Goal: Task Accomplishment & Management: Complete application form

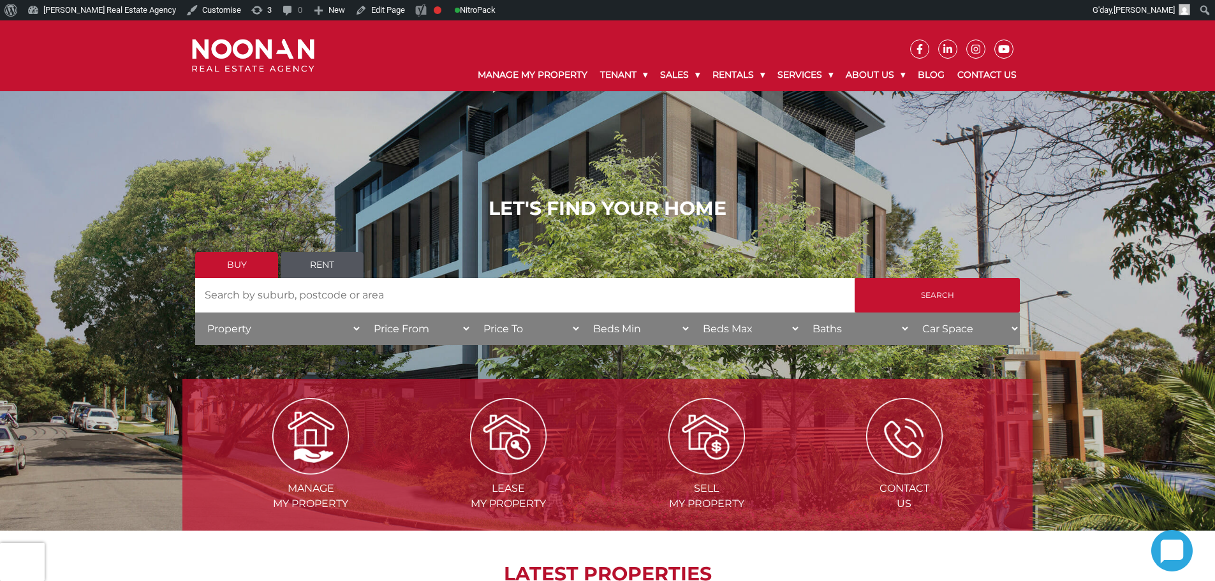
scroll to position [574, 0]
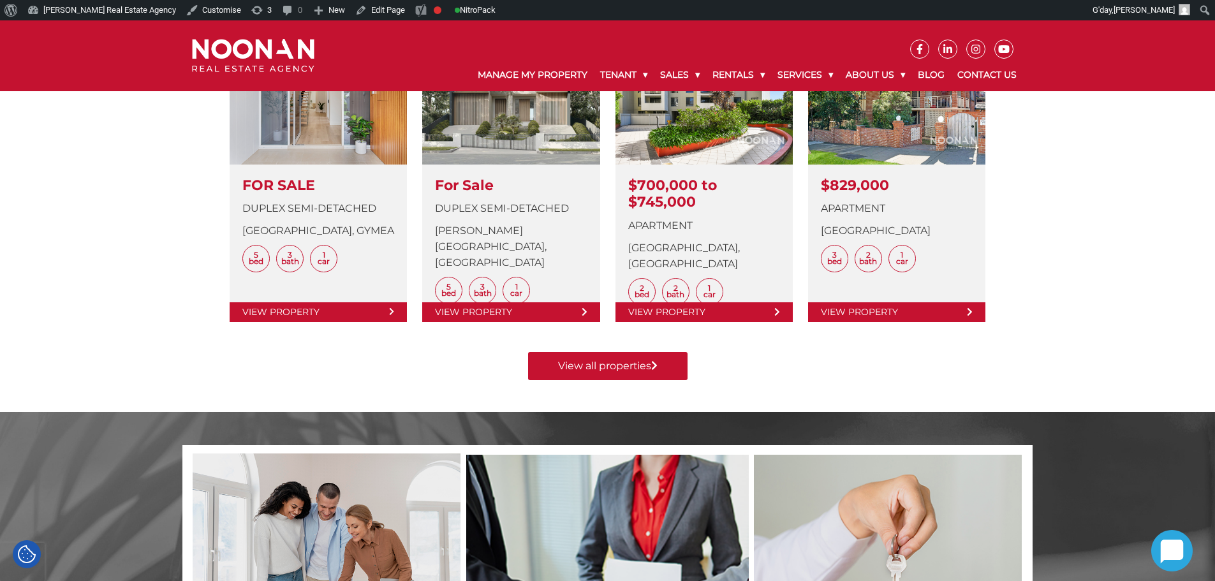
click at [1080, 226] on div "Manage my Property Lease my Property Sell my Property Contact Us LATEST PROPERT…" at bounding box center [607, 92] width 1215 height 639
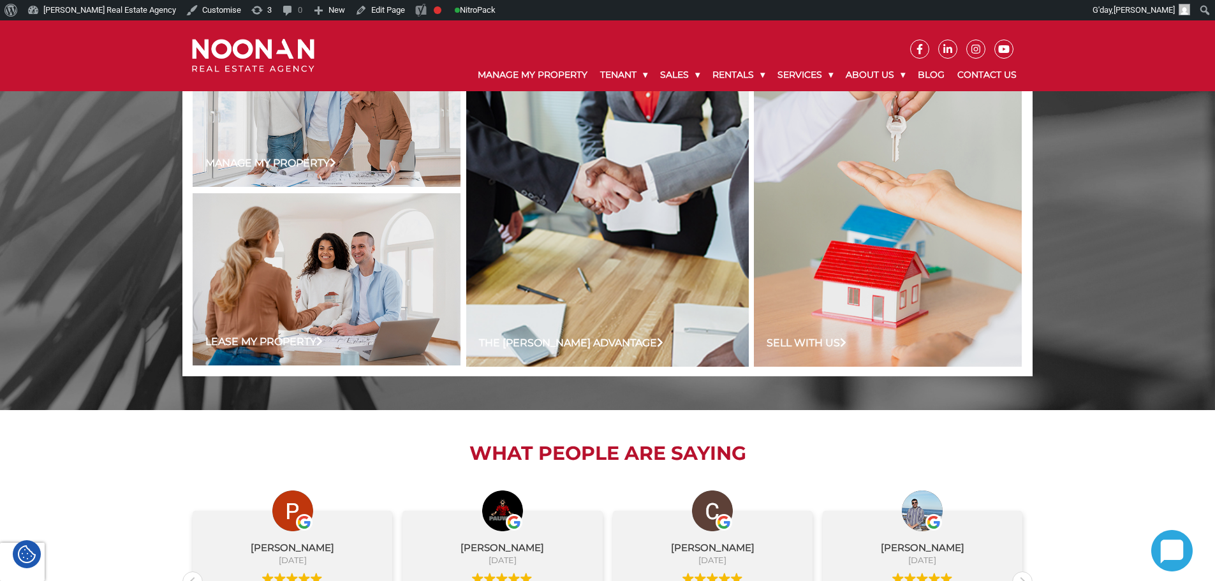
scroll to position [892, 0]
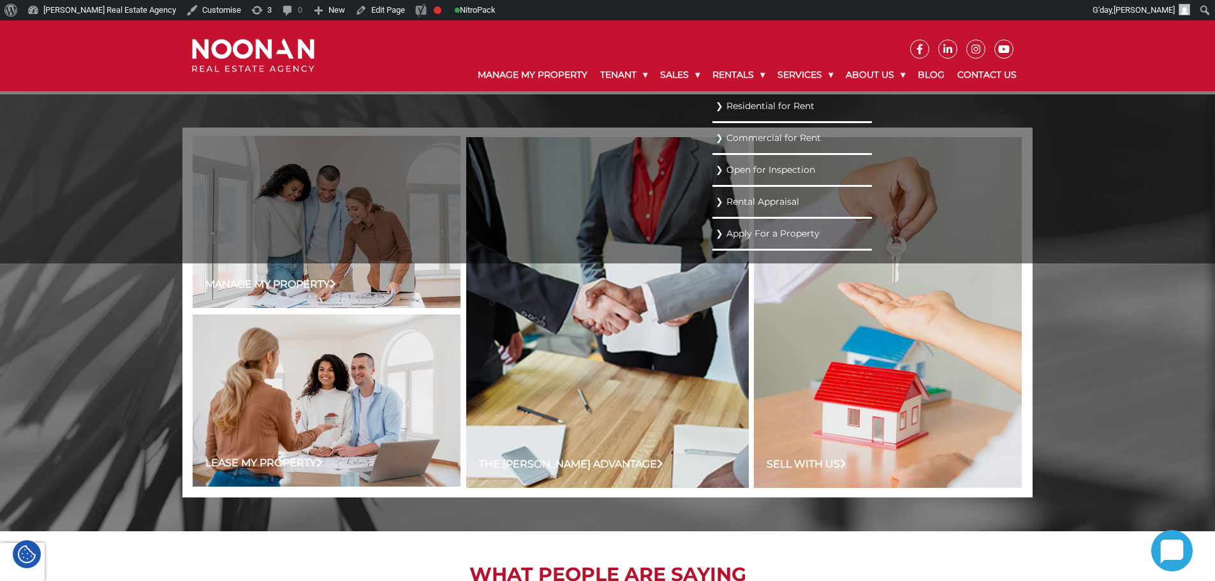
click at [740, 106] on link "Residential for Rent" at bounding box center [792, 106] width 153 height 17
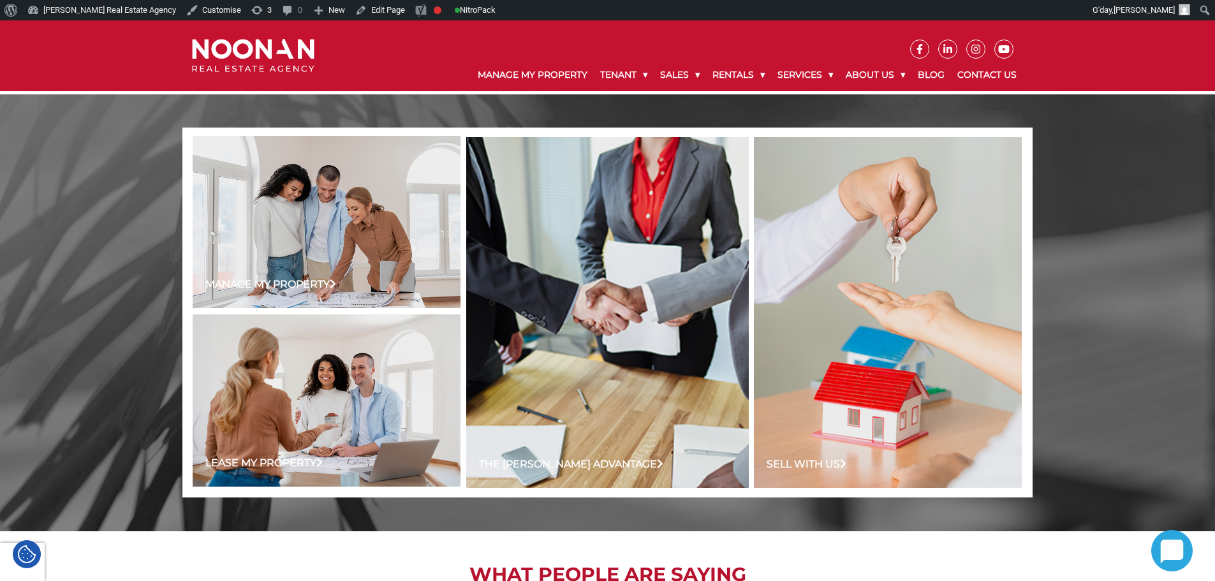
click at [706, 2] on div "Skip to toolbar About WordPress About WordPress Get Involved WordPress.org Docu…" at bounding box center [607, 10] width 1215 height 20
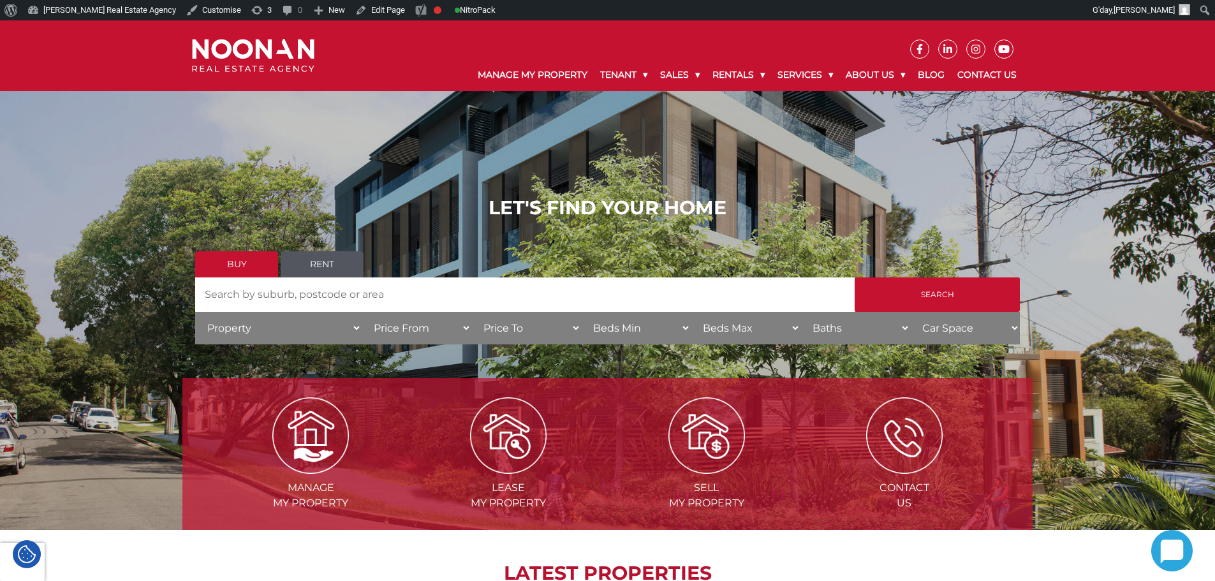
scroll to position [0, 0]
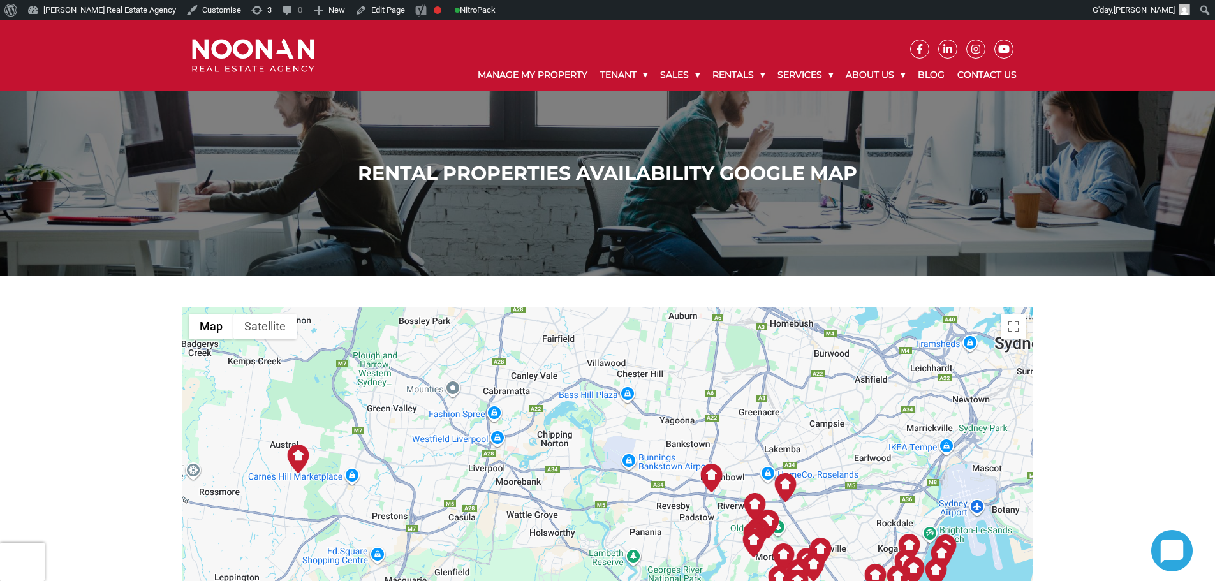
scroll to position [319, 0]
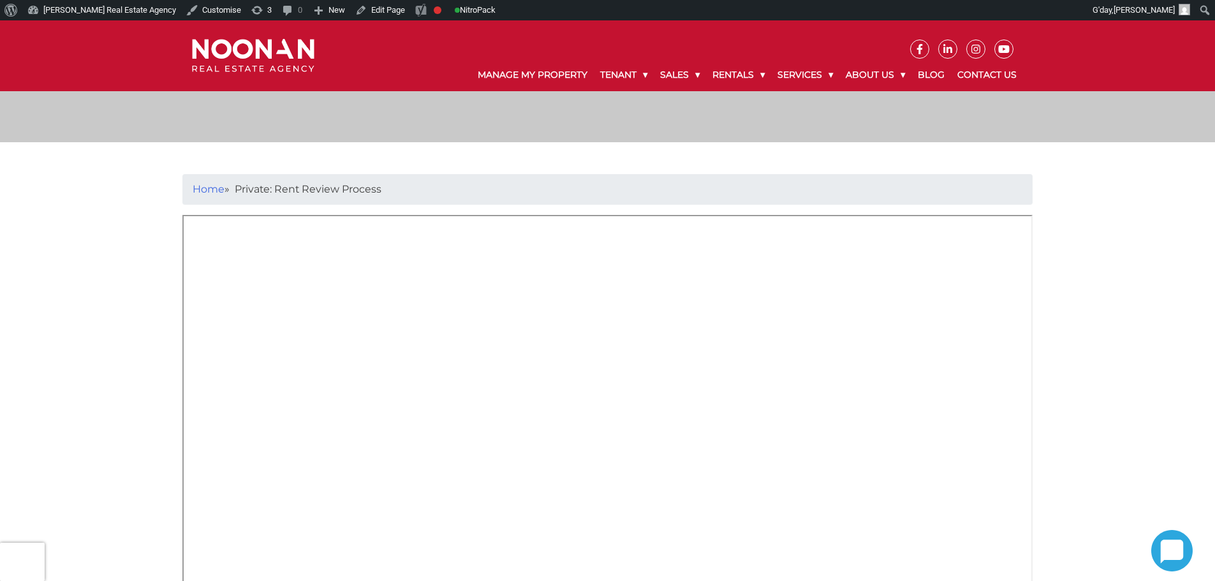
scroll to position [255, 0]
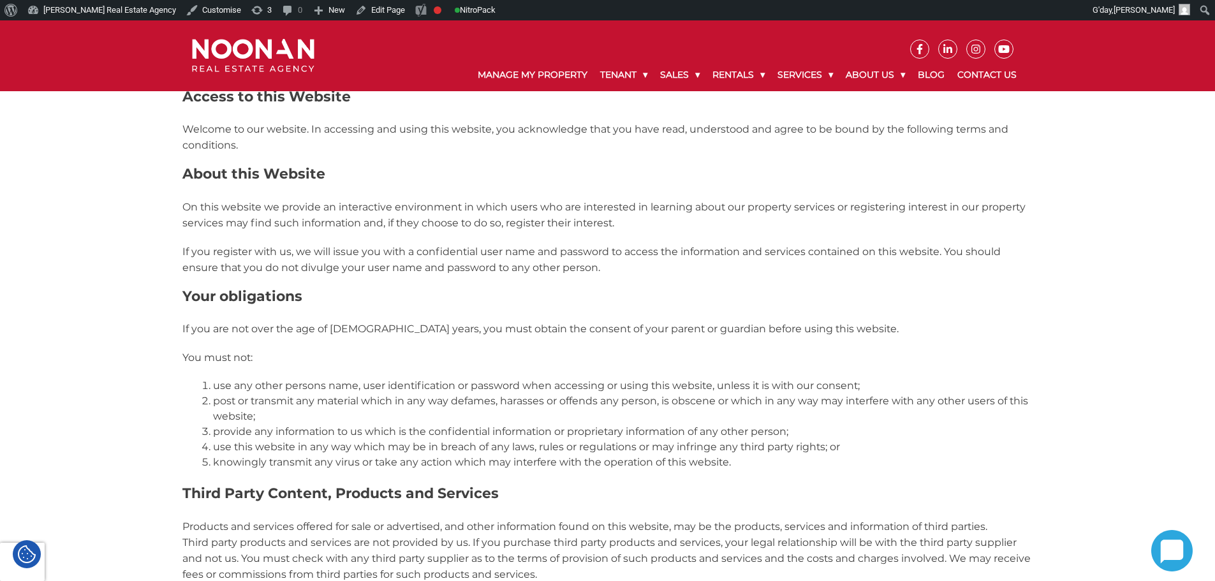
scroll to position [82, 0]
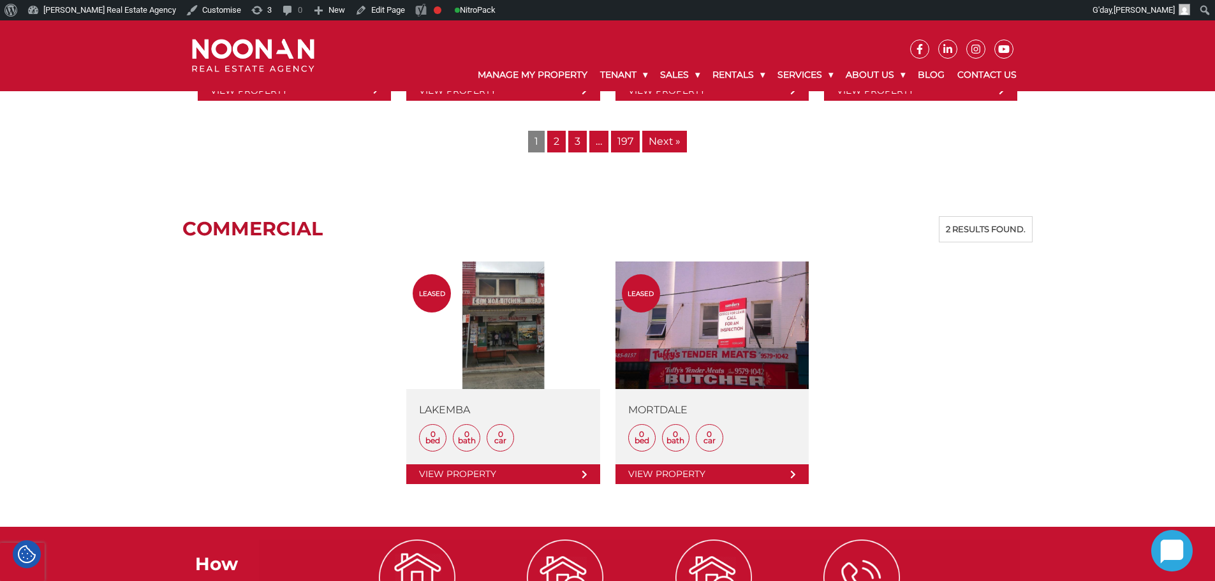
scroll to position [1530, 0]
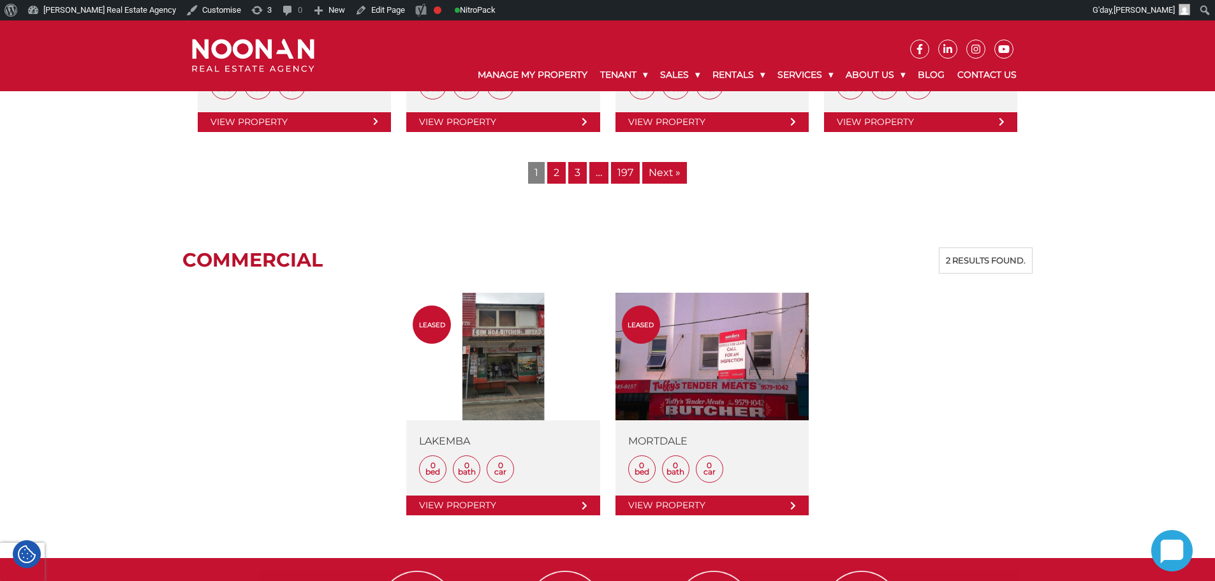
click at [1006, 412] on div "Commercial 2 results found. leased View Details LAKEMBA 0 Bed 0 Bath 0 Car View…" at bounding box center [607, 386] width 850 height 279
drag, startPoint x: 944, startPoint y: 263, endPoint x: 1029, endPoint y: 263, distance: 84.8
click at [1029, 263] on div "2 results found." at bounding box center [986, 260] width 94 height 27
drag, startPoint x: 1029, startPoint y: 263, endPoint x: 940, endPoint y: 267, distance: 89.4
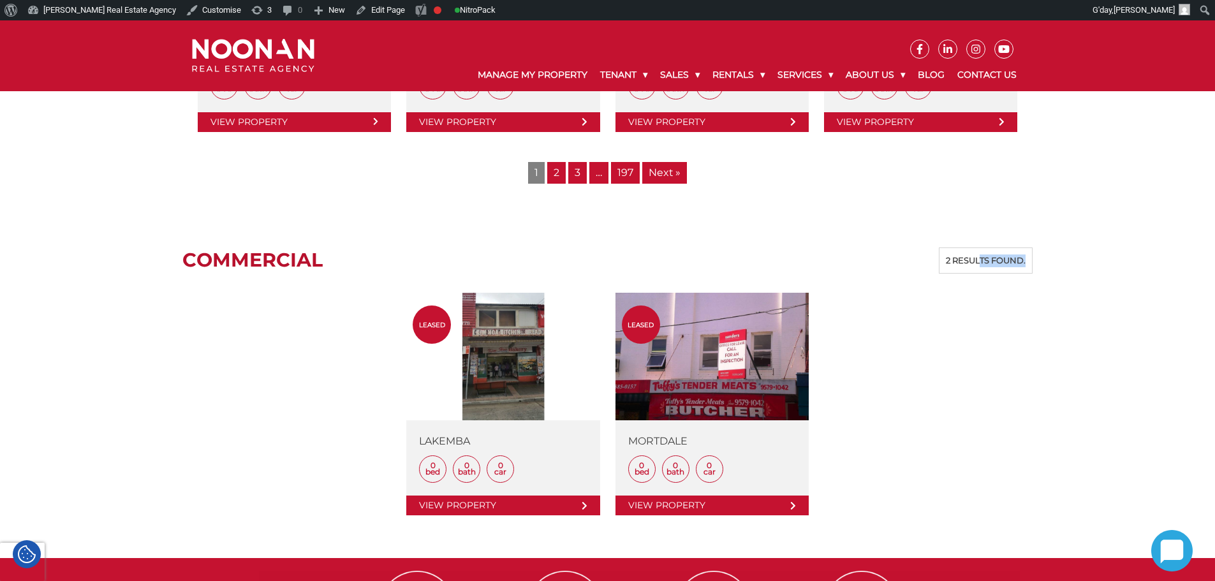
click at [940, 267] on div "2 results found." at bounding box center [986, 260] width 94 height 27
click at [943, 265] on div "2 results found." at bounding box center [986, 260] width 94 height 27
drag, startPoint x: 998, startPoint y: 259, endPoint x: 1071, endPoint y: 263, distance: 72.8
click at [1029, 269] on div "2 results found." at bounding box center [986, 260] width 94 height 27
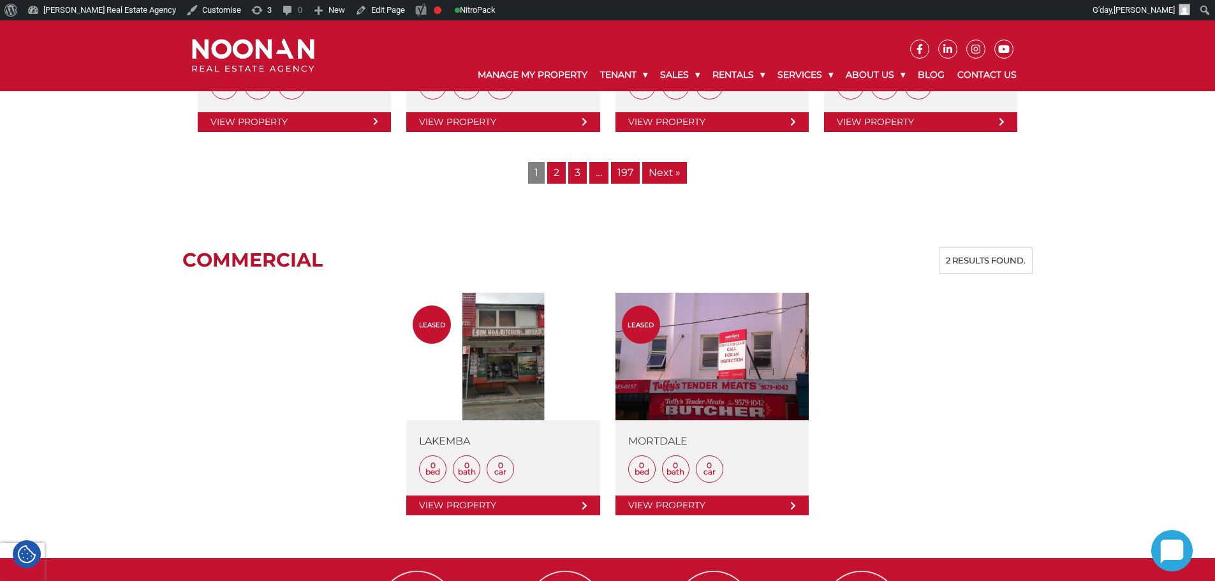
drag, startPoint x: 1025, startPoint y: 263, endPoint x: 941, endPoint y: 263, distance: 83.5
click at [941, 263] on div "2 results found." at bounding box center [986, 260] width 94 height 27
click at [988, 259] on div "2 results found." at bounding box center [986, 260] width 94 height 27
click at [1032, 259] on div "2 results found." at bounding box center [986, 260] width 94 height 27
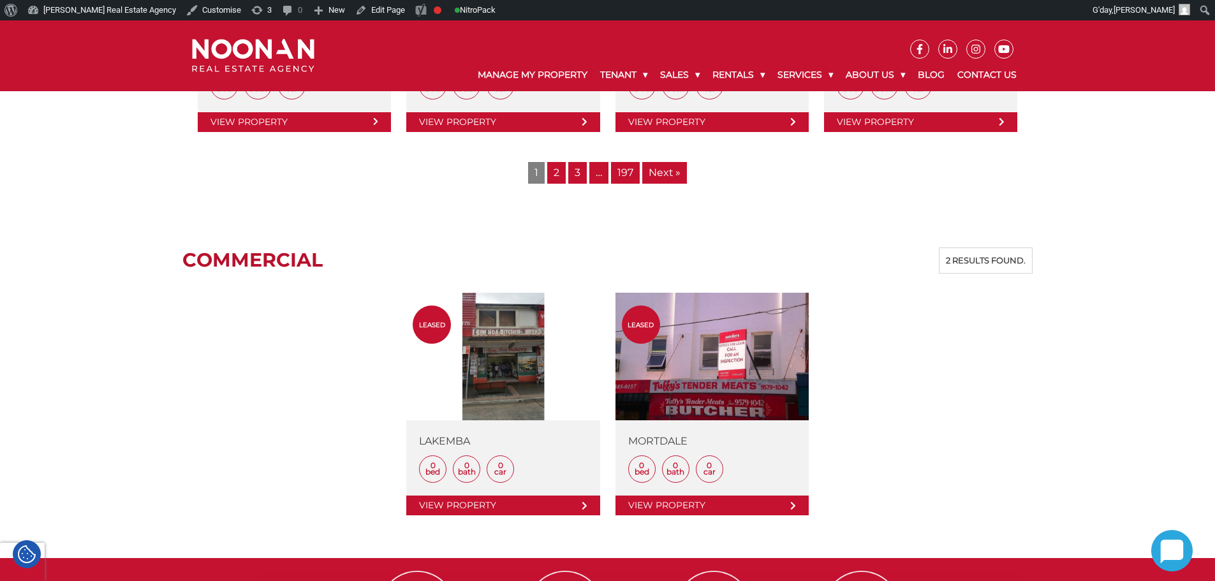
drag, startPoint x: 1028, startPoint y: 261, endPoint x: 932, endPoint y: 266, distance: 95.8
click at [932, 266] on div "Commercial 2 results found." at bounding box center [607, 260] width 850 height 27
click at [960, 258] on div "2 results found." at bounding box center [986, 260] width 94 height 27
click at [538, 242] on div "Commercial 2 results found. leased View Details LAKEMBA 0 Bed 0 Bath 0 Car View…" at bounding box center [607, 387] width 850 height 343
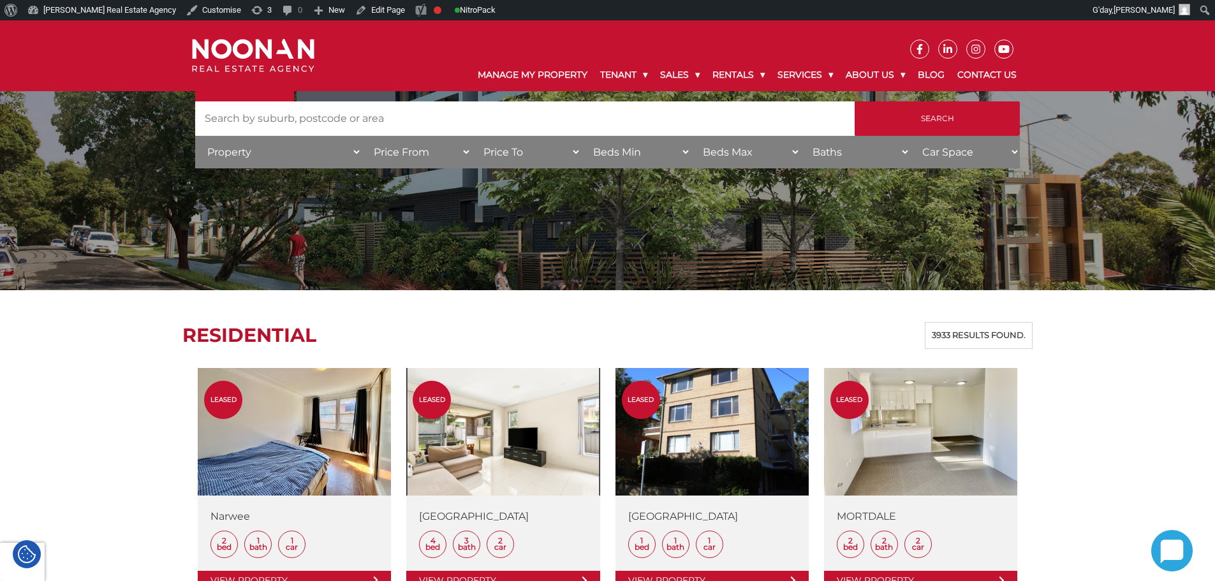
scroll to position [0, 0]
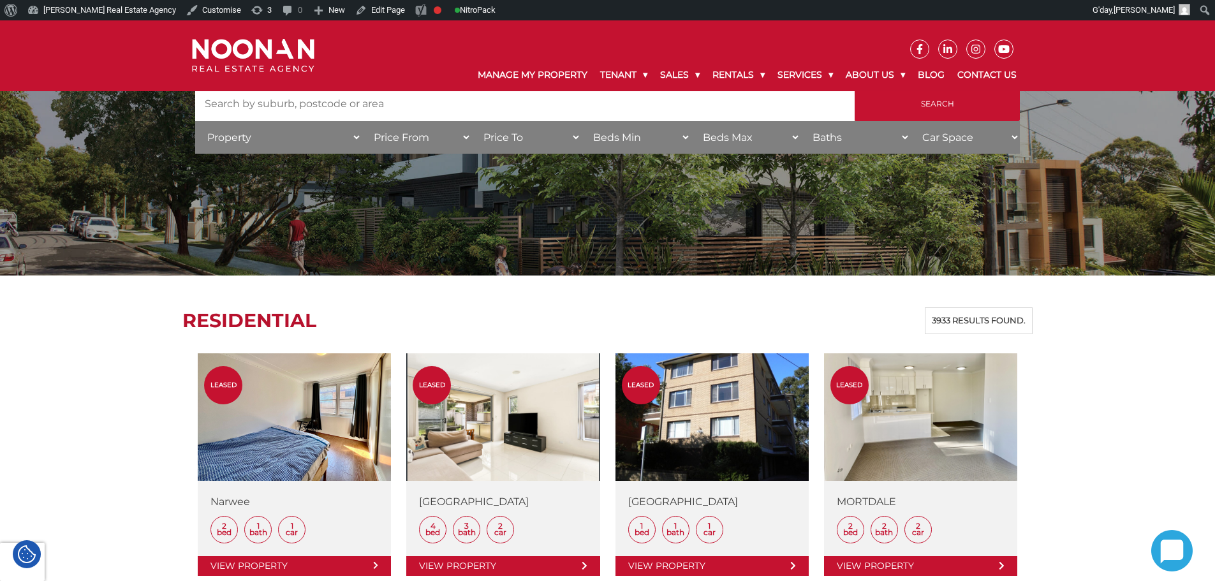
click at [573, 317] on div "Residential 3933 results found." at bounding box center [607, 320] width 850 height 27
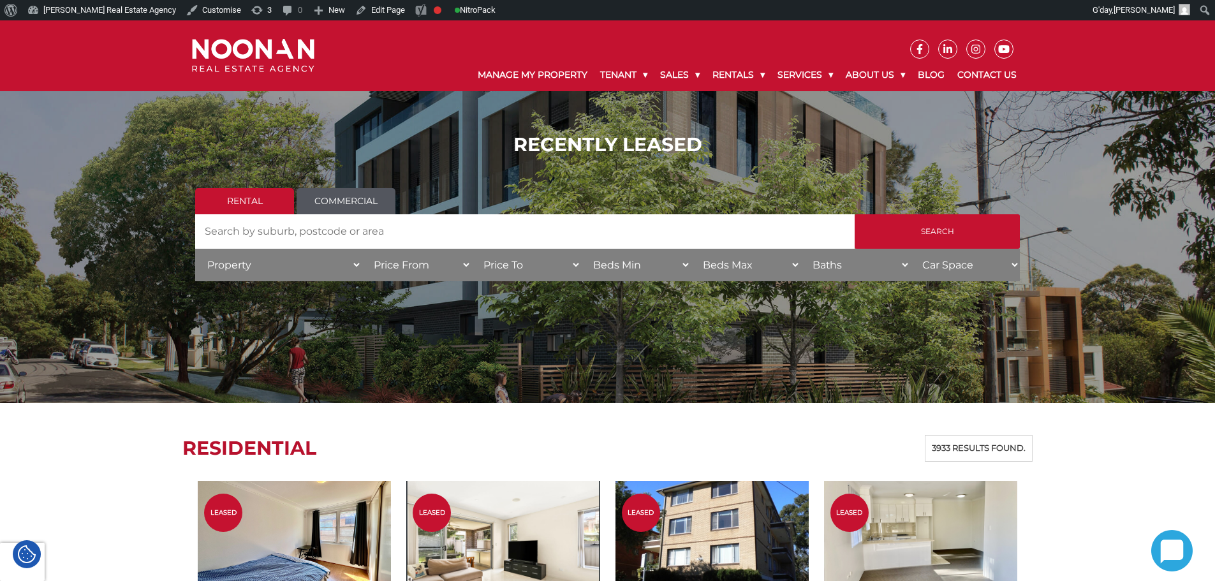
click at [205, 440] on h2 "Residential" at bounding box center [249, 448] width 134 height 23
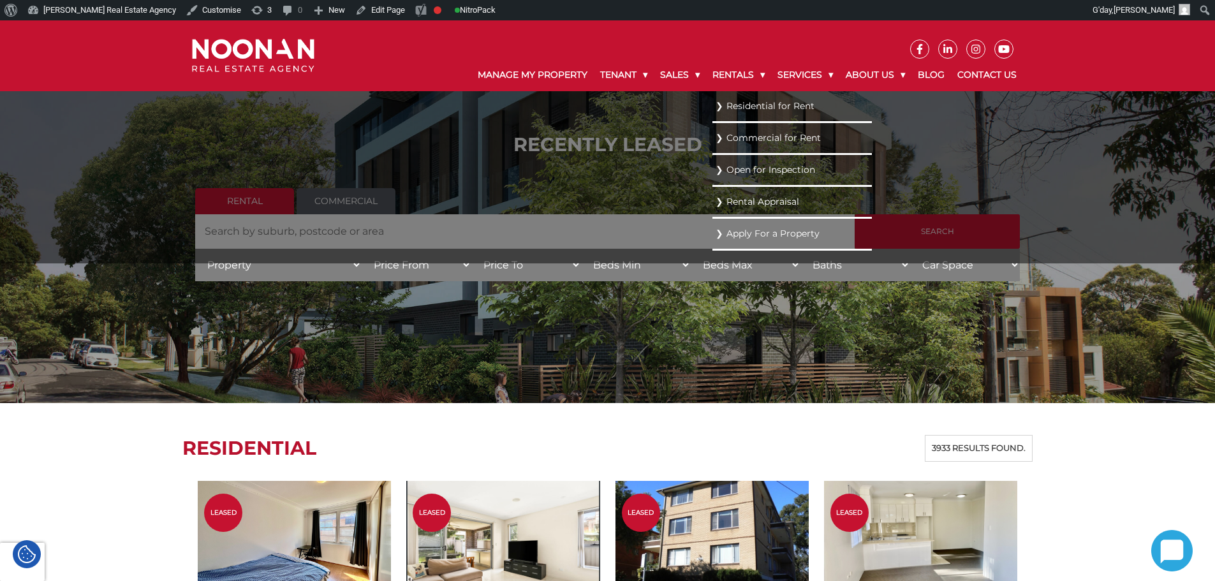
click at [716, 112] on link "Residential for Rent" at bounding box center [792, 106] width 153 height 17
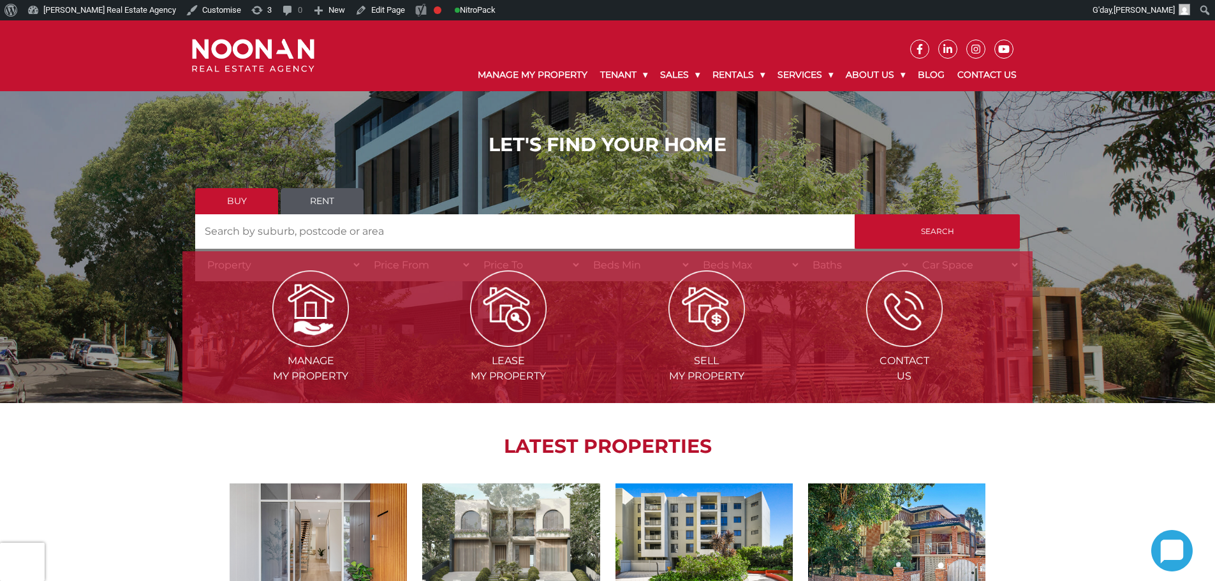
click at [511, 184] on div "LET'S FIND YOUR HOME Buy Rent Search Search by Address House Category Property …" at bounding box center [607, 211] width 825 height 157
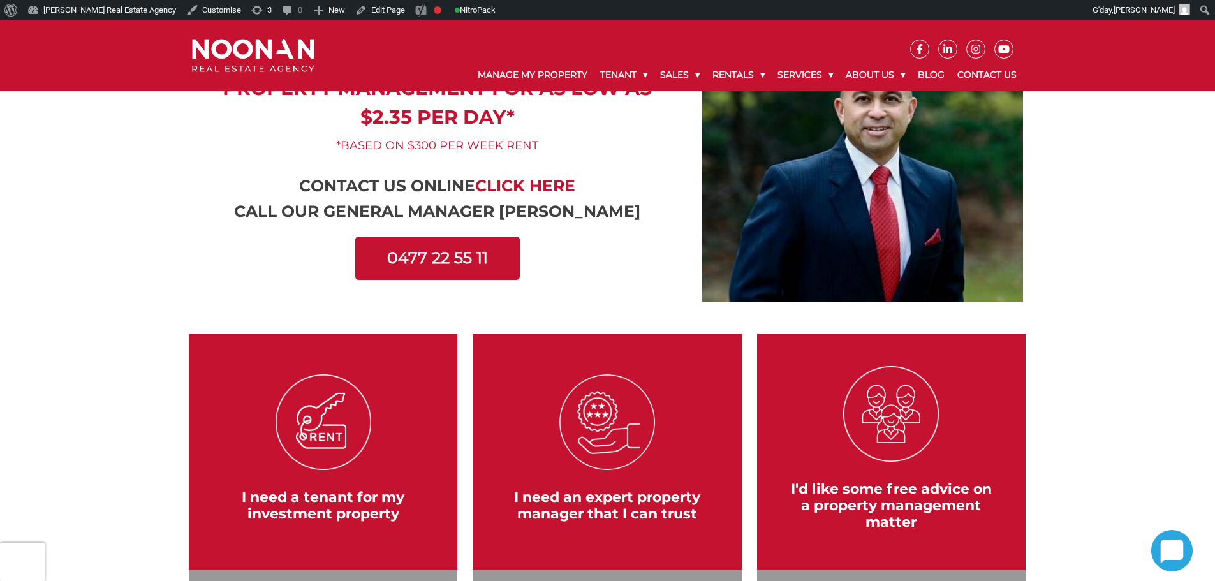
scroll to position [191, 0]
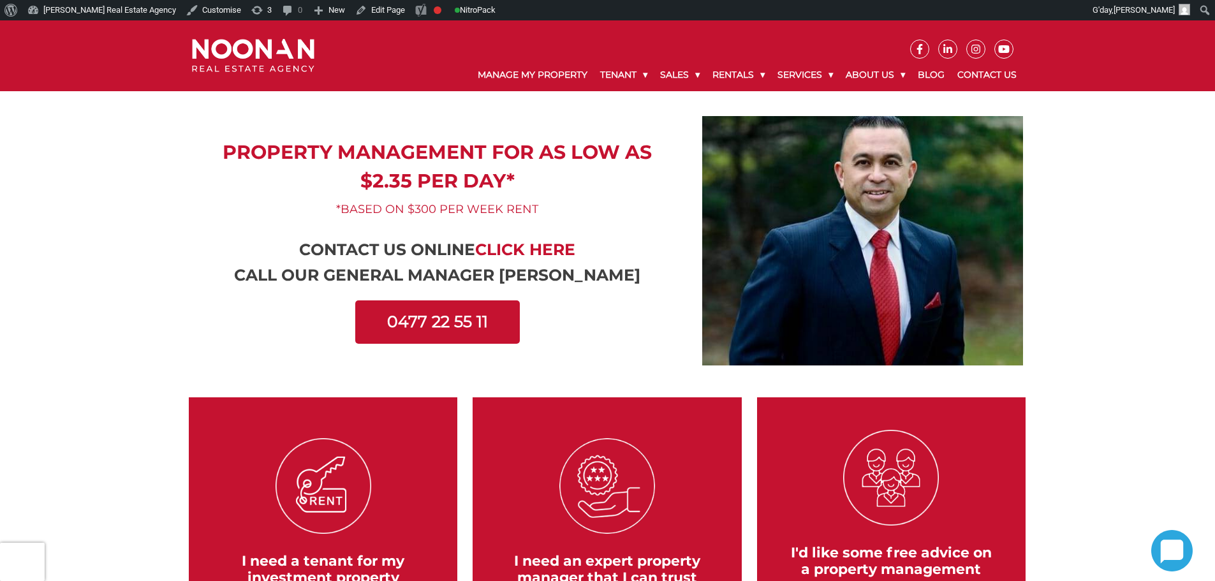
click at [645, 339] on div "0477 22 55 11" at bounding box center [437, 321] width 491 height 43
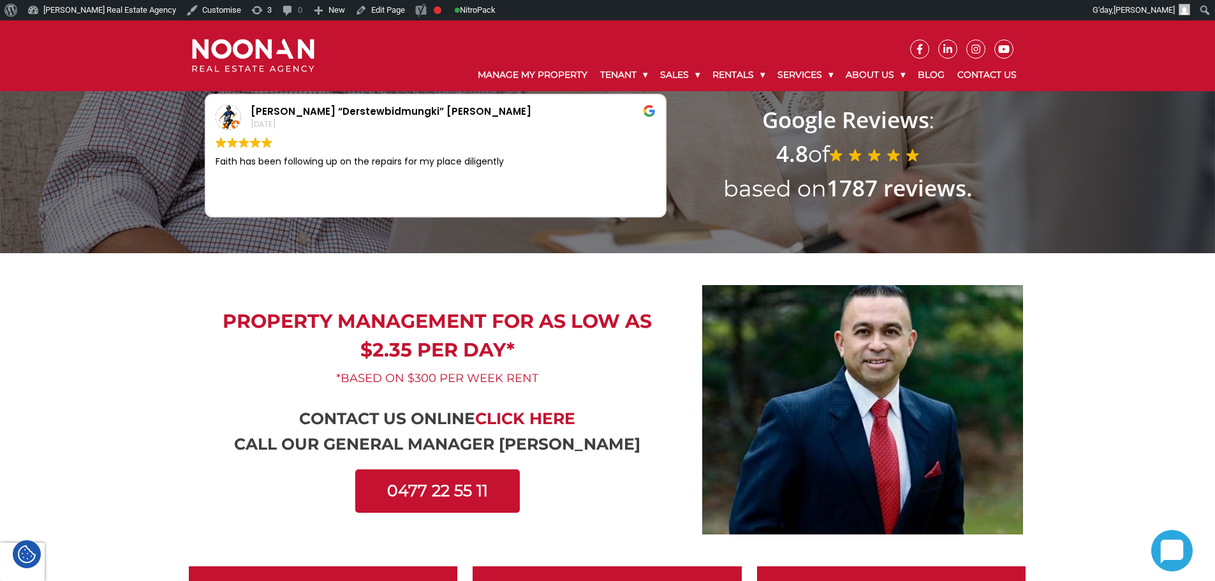
scroll to position [0, 0]
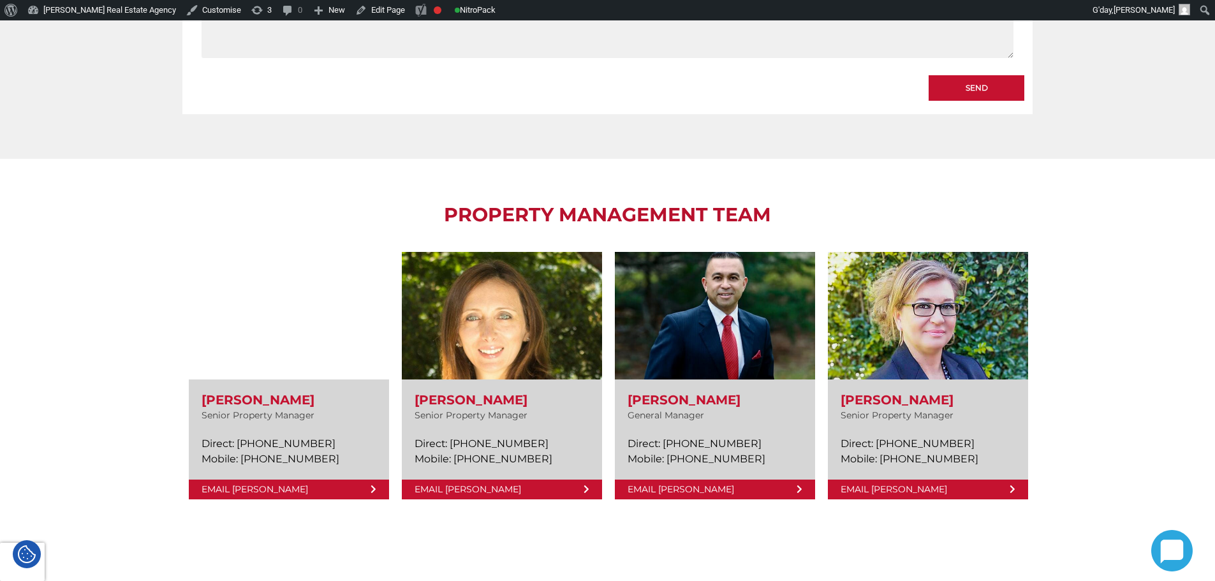
scroll to position [2104, 0]
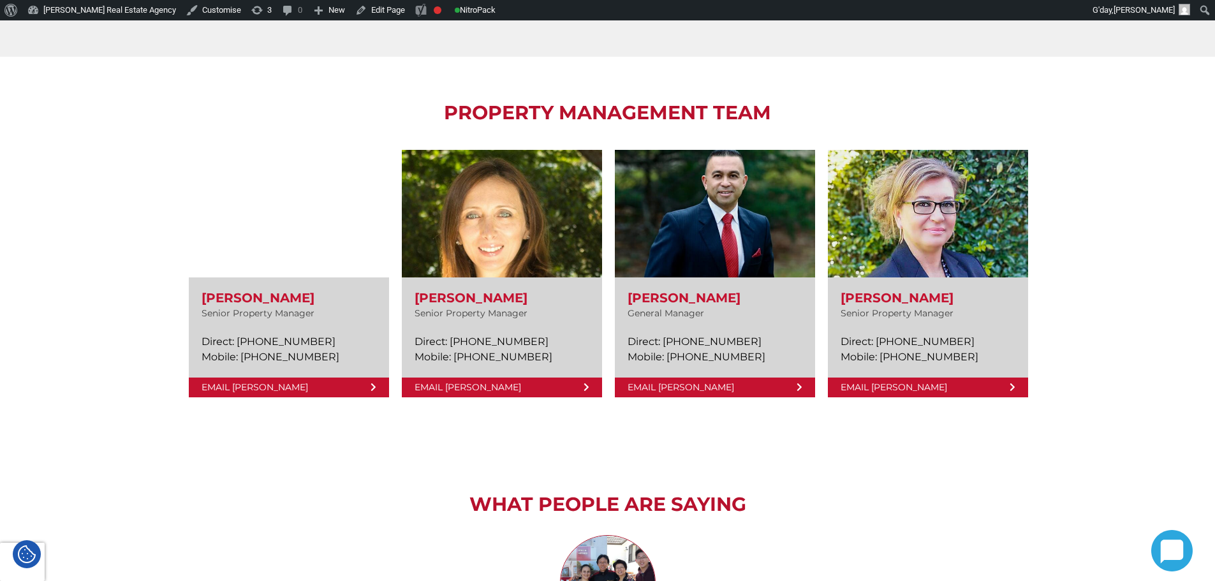
click at [1101, 283] on div "PROPERTY MANAGEMENT TEAM [PERSON_NAME] Senior Property Manager Direct: [PHONE_N…" at bounding box center [607, 253] width 1215 height 392
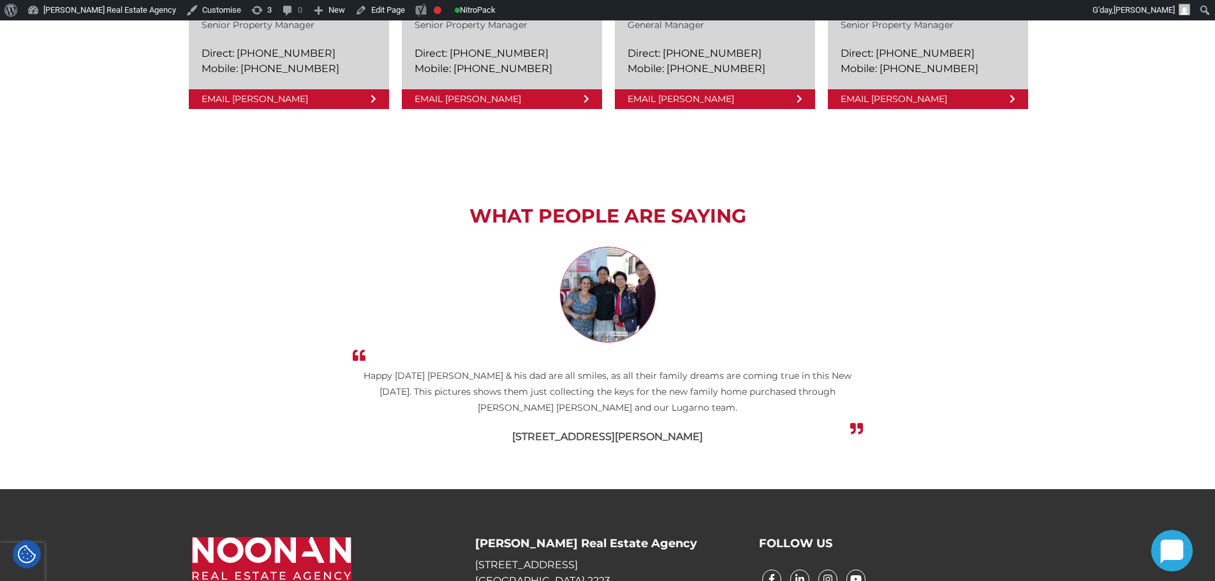
scroll to position [2487, 0]
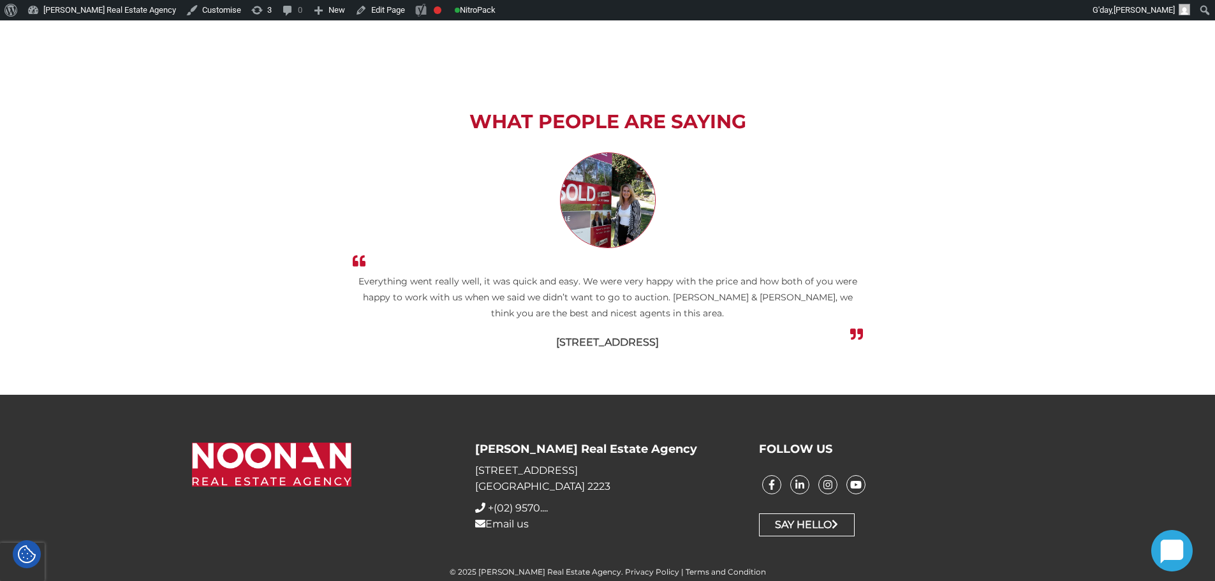
drag, startPoint x: 1101, startPoint y: 283, endPoint x: 1071, endPoint y: 223, distance: 66.7
click at [1071, 223] on div "What People are Saying Thank you, Kaylene & Ian for a job well done. All your g…" at bounding box center [607, 230] width 1215 height 329
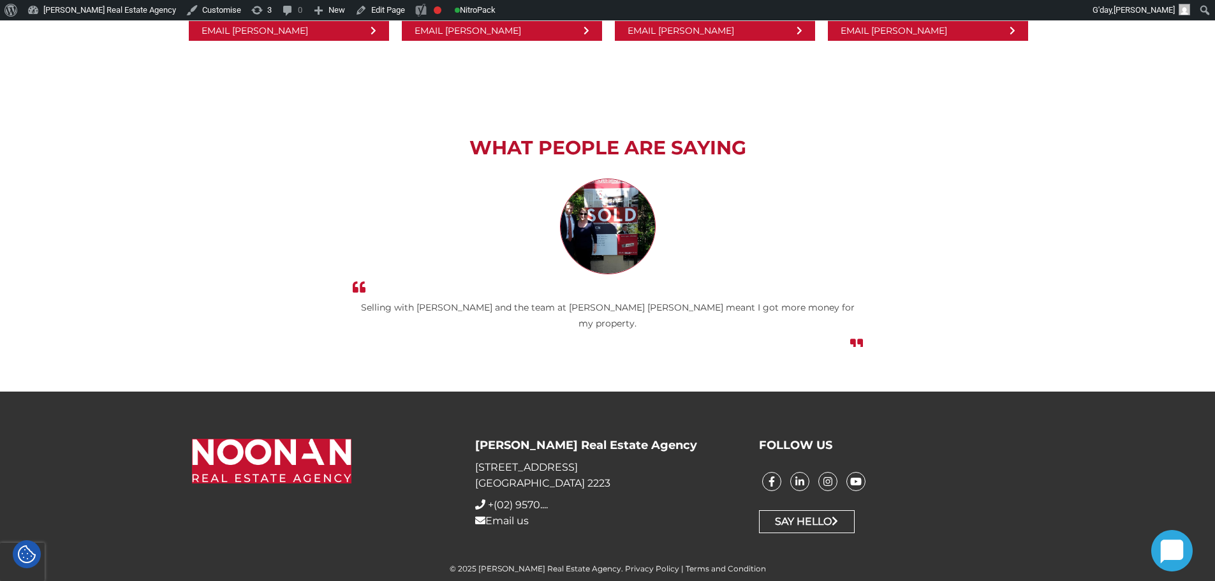
scroll to position [2460, 0]
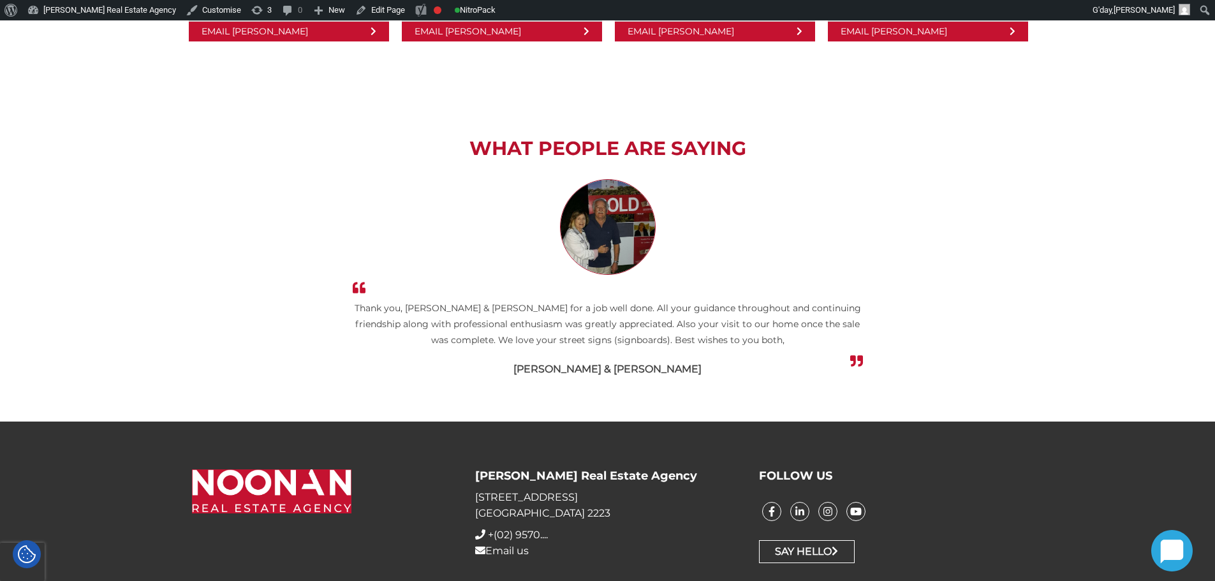
drag, startPoint x: 527, startPoint y: 278, endPoint x: 383, endPoint y: 253, distance: 145.7
click at [383, 253] on li "Thank you, Kaylene & Ian for a job well done. All your guidance throughout and …" at bounding box center [607, 278] width 850 height 198
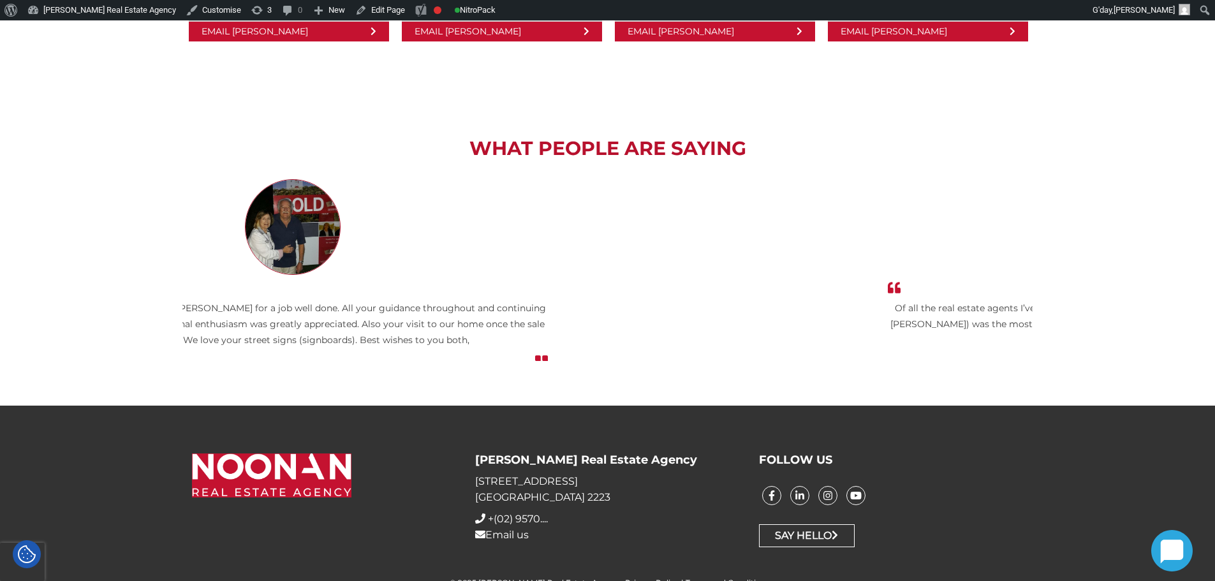
drag, startPoint x: 383, startPoint y: 253, endPoint x: 923, endPoint y: 301, distance: 541.7
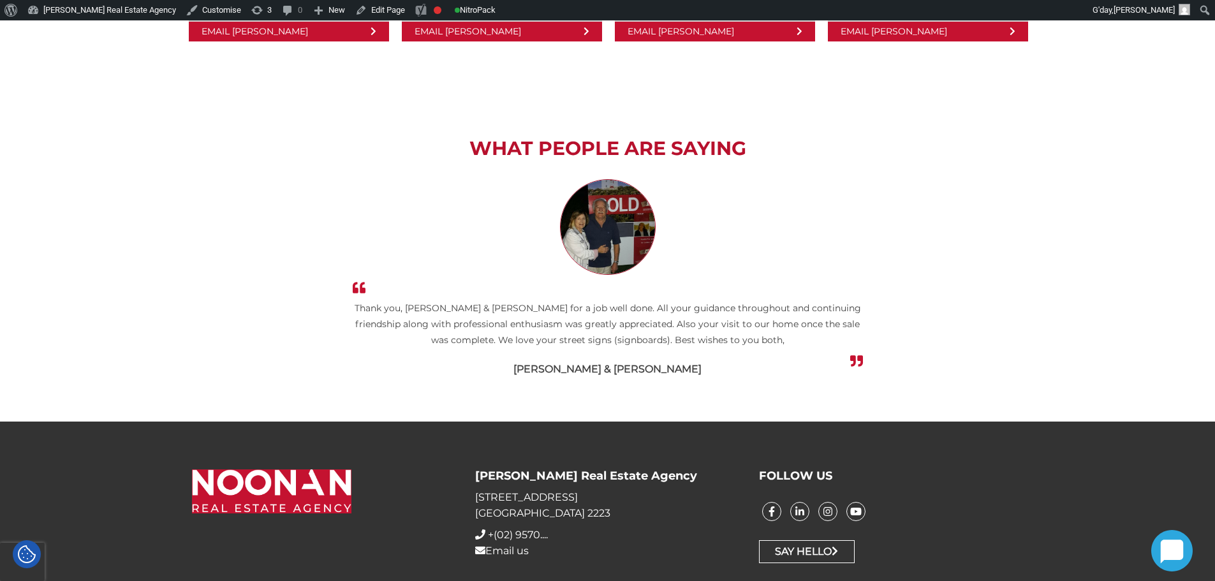
drag, startPoint x: 684, startPoint y: 293, endPoint x: 576, endPoint y: 276, distance: 109.8
click at [585, 277] on li "Thank you, Kaylene & Ian for a job well done. All your guidance throughout and …" at bounding box center [607, 278] width 850 height 198
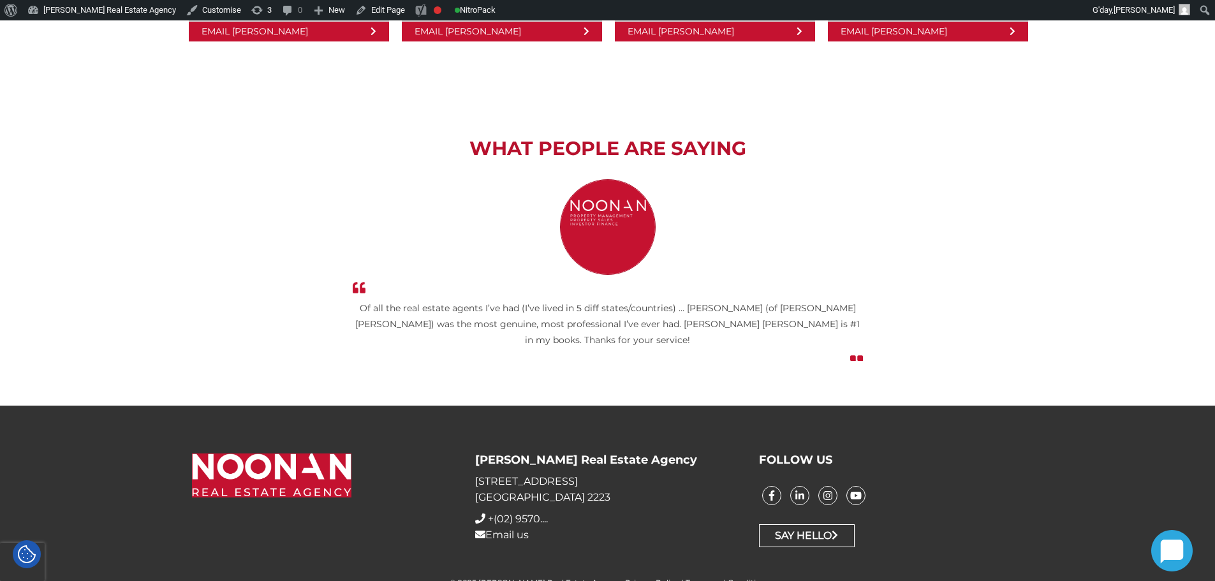
click at [1094, 209] on div "What People are Saying Thank you, Kaylene & Ian for a job well done. All your g…" at bounding box center [607, 248] width 1215 height 313
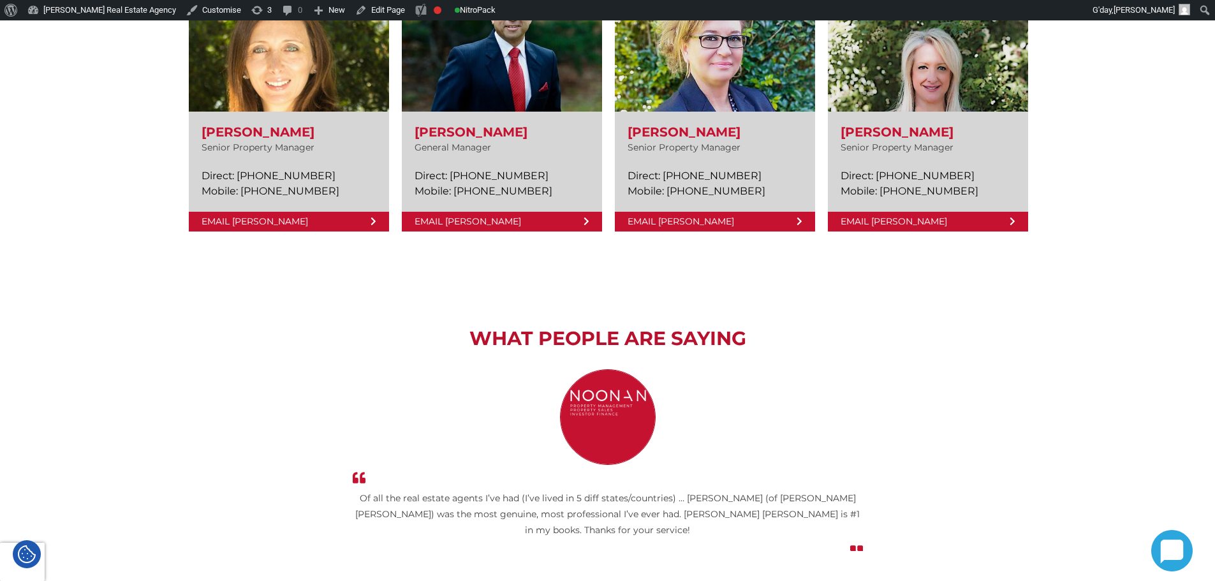
scroll to position [2269, 0]
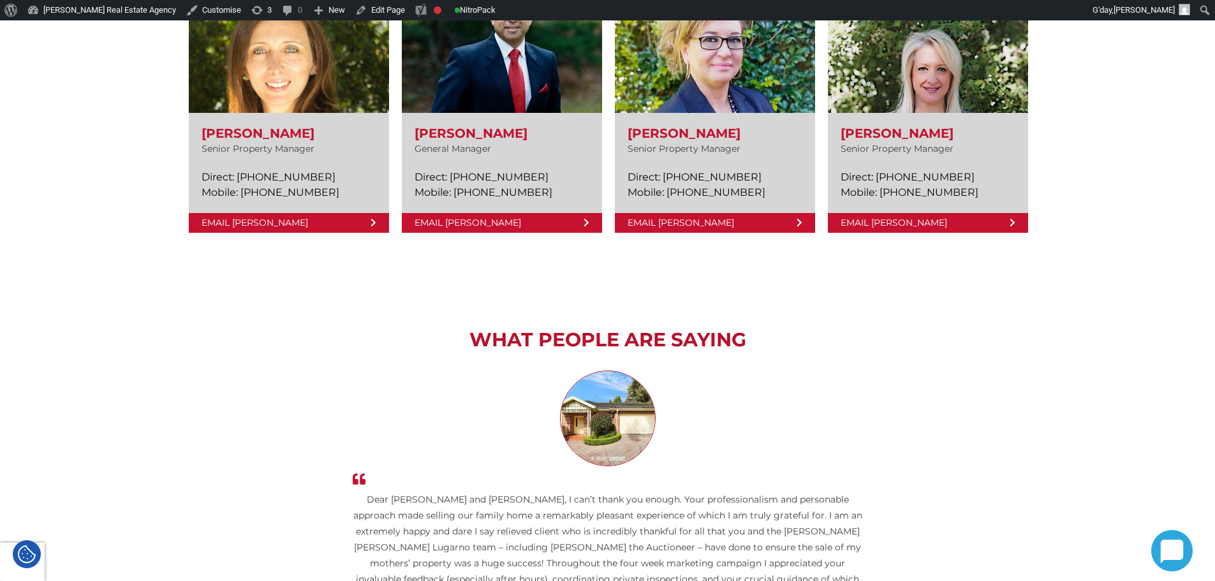
click at [1076, 167] on div "PROPERTY MANAGEMENT TEAM Amela Sowinski Senior Property Manager Direct: (02) 93…" at bounding box center [607, 88] width 1215 height 392
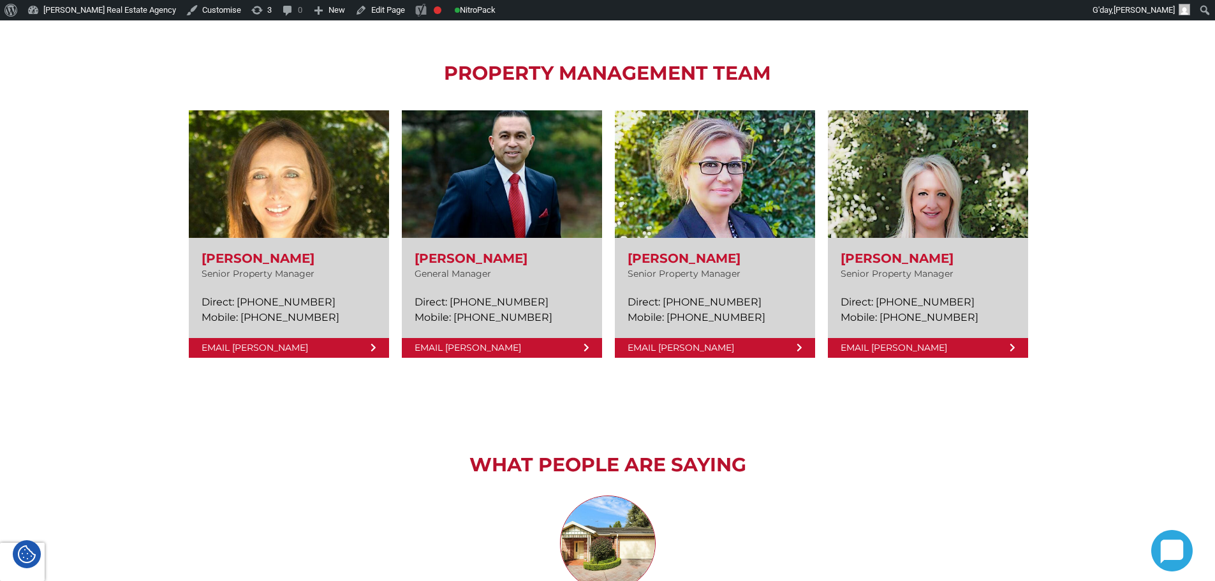
scroll to position [2141, 0]
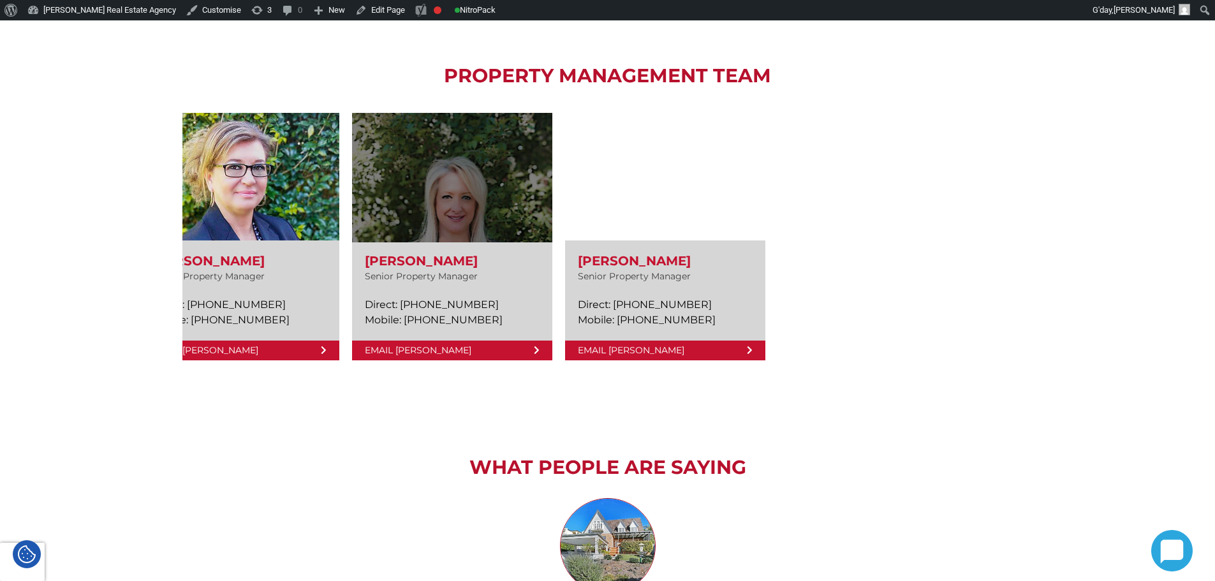
drag, startPoint x: 774, startPoint y: 254, endPoint x: 453, endPoint y: 210, distance: 323.8
click at [488, 223] on link at bounding box center [452, 236] width 200 height 247
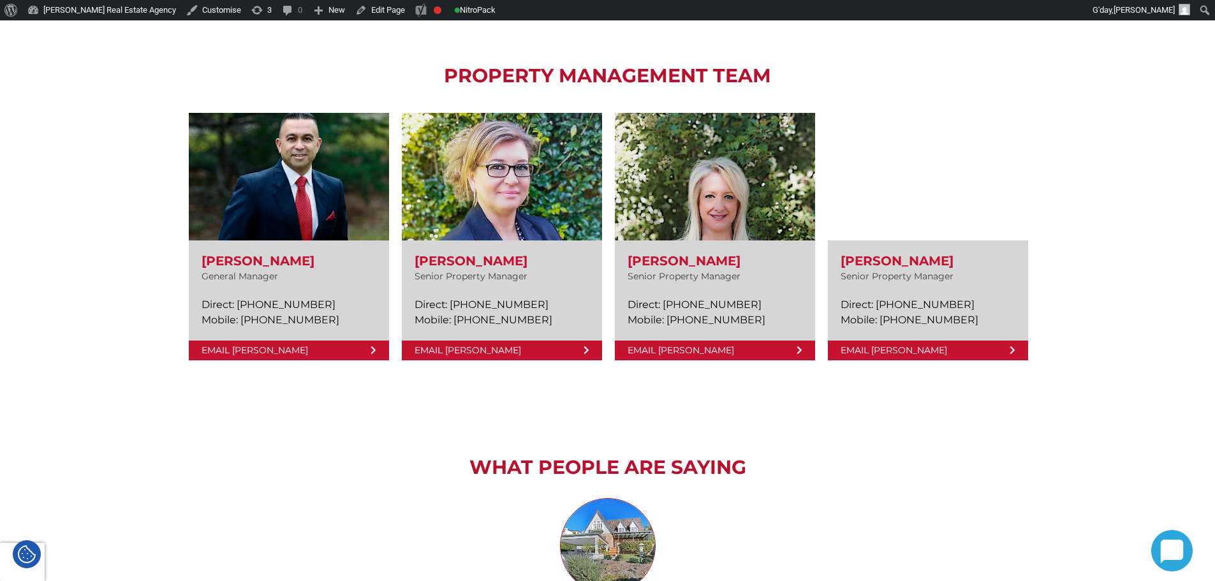
click at [825, 413] on div "What People are Saying Thank you, Kaylene & Ian for a job well done. All your g…" at bounding box center [607, 591] width 850 height 361
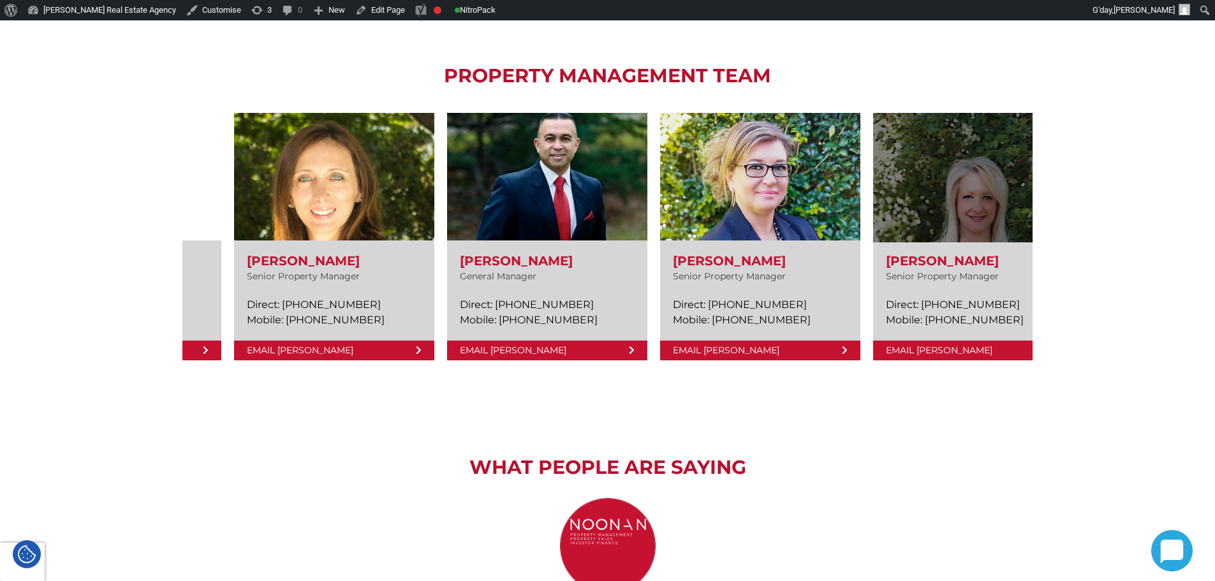
drag, startPoint x: 836, startPoint y: 247, endPoint x: 930, endPoint y: 256, distance: 94.7
click at [860, 248] on link at bounding box center [760, 236] width 200 height 247
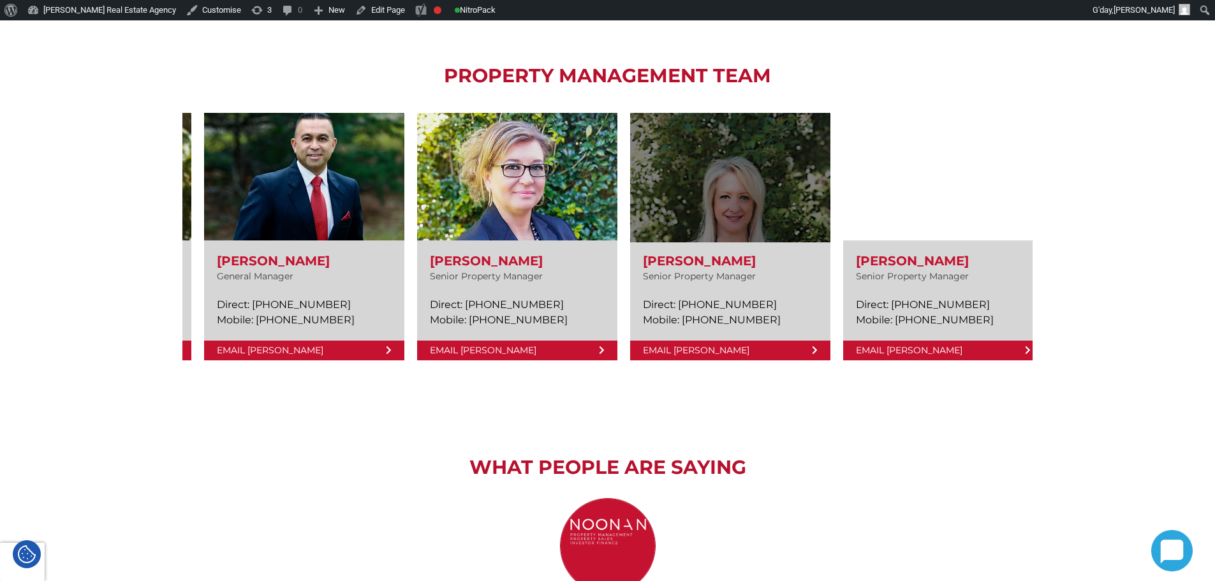
drag, startPoint x: 791, startPoint y: 278, endPoint x: 704, endPoint y: 267, distance: 88.1
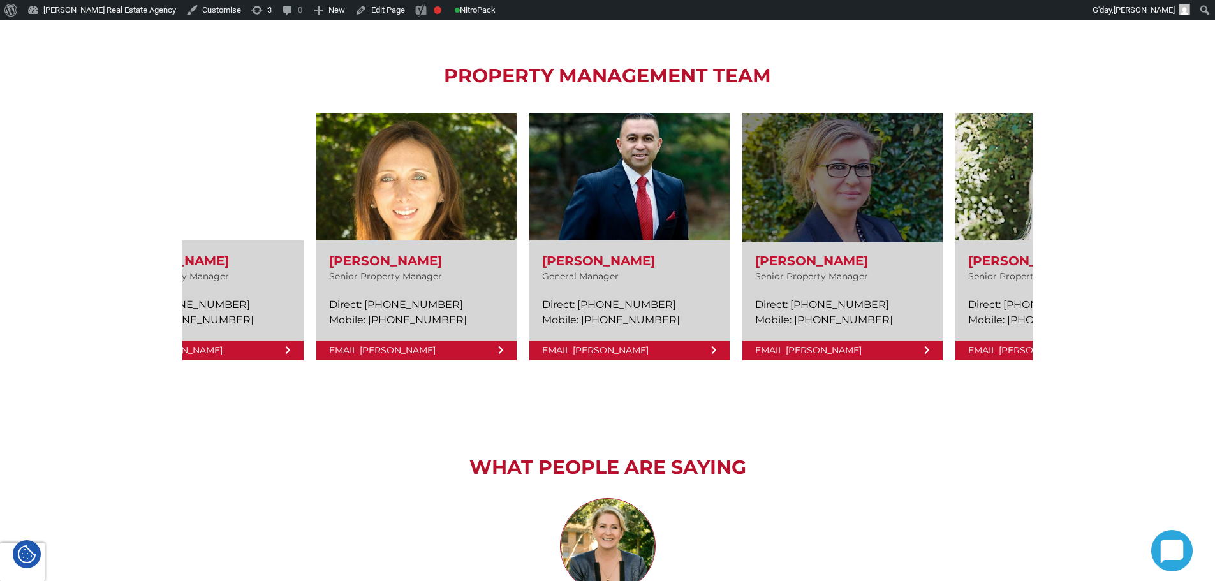
drag, startPoint x: 802, startPoint y: 260, endPoint x: 960, endPoint y: 283, distance: 160.5
click at [941, 280] on link at bounding box center [842, 236] width 200 height 247
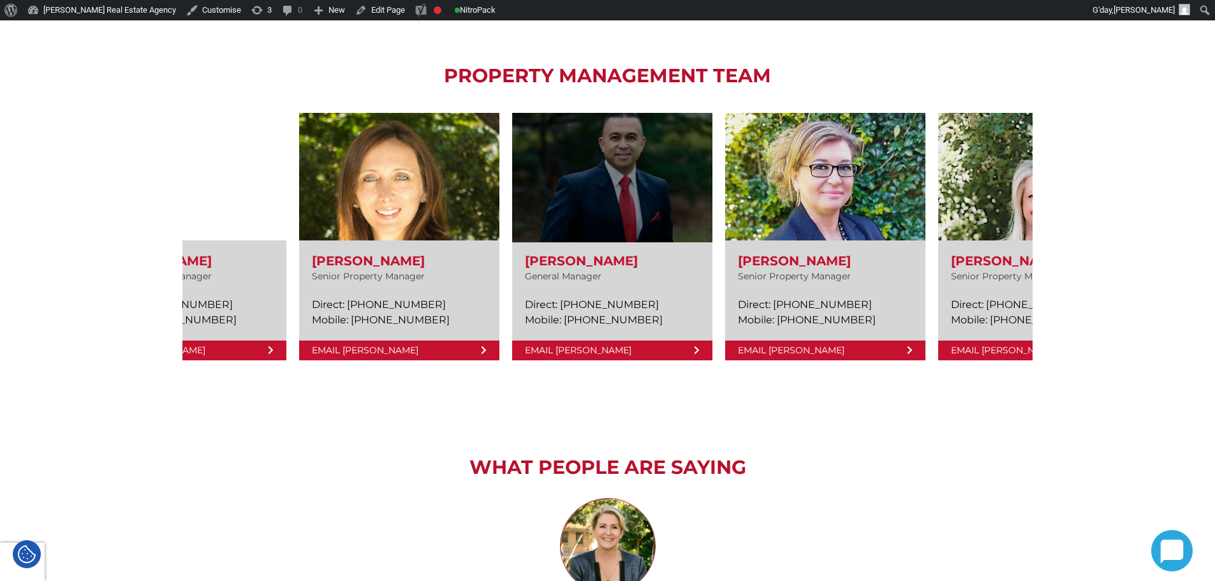
drag, startPoint x: 657, startPoint y: 255, endPoint x: 927, endPoint y: 277, distance: 271.3
click at [712, 274] on link at bounding box center [612, 236] width 200 height 247
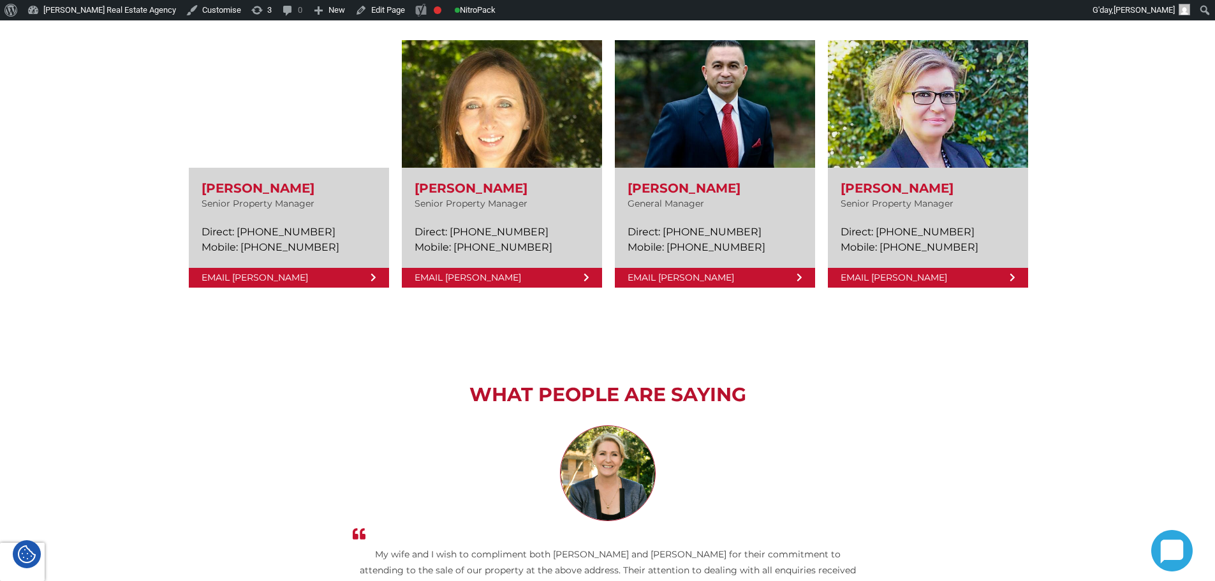
scroll to position [2333, 0]
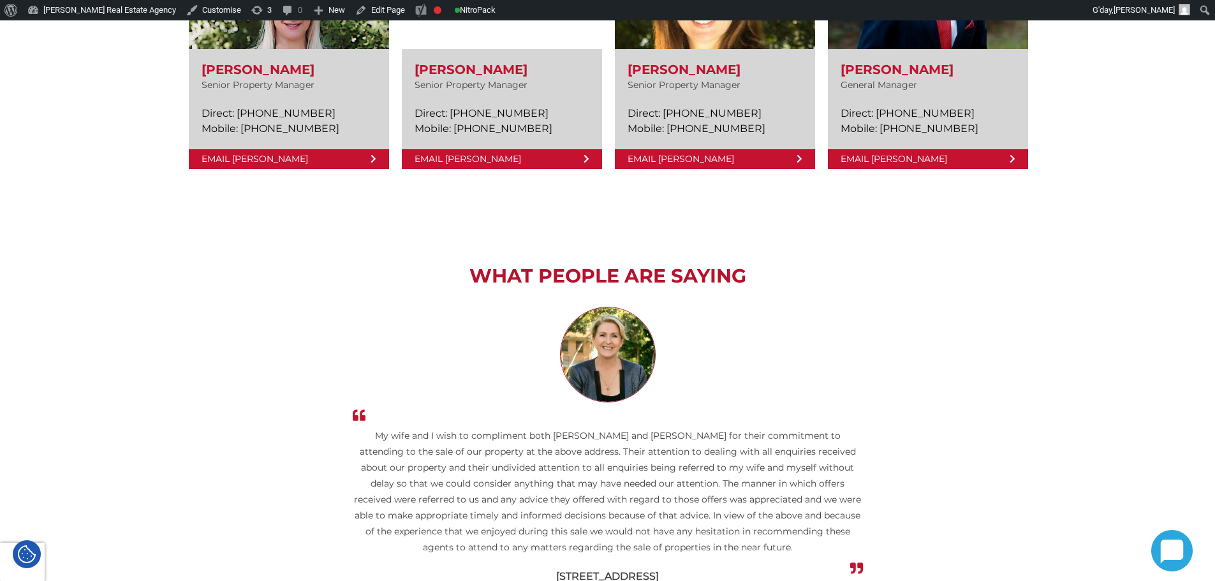
drag, startPoint x: 392, startPoint y: 101, endPoint x: 1148, endPoint y: 163, distance: 758.3
click at [1148, 163] on div "PROPERTY MANAGEMENT TEAM Amela Sowinski Senior Property Manager Direct: (02) 93…" at bounding box center [607, 24] width 1215 height 392
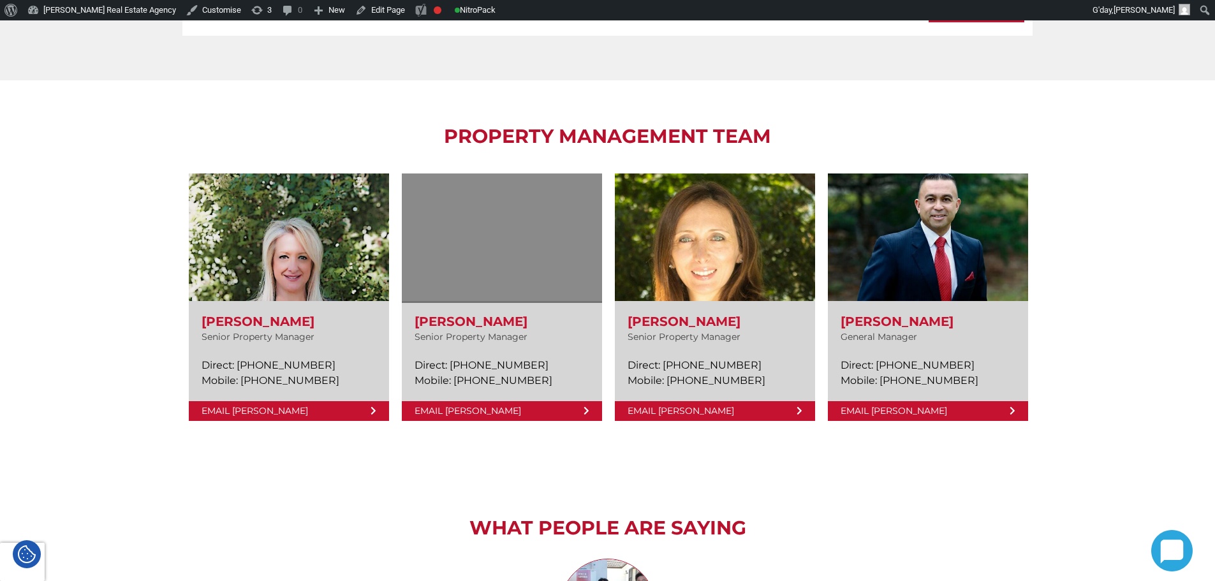
scroll to position [2078, 0]
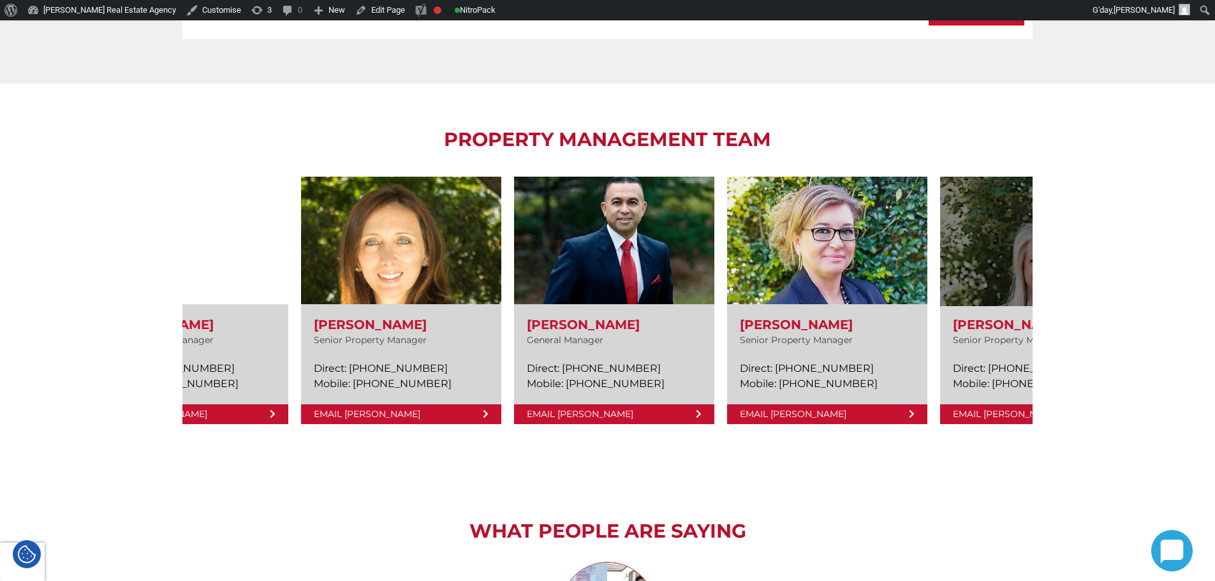
drag, startPoint x: 515, startPoint y: 315, endPoint x: 1018, endPoint y: 304, distance: 503.3
click at [1018, 304] on link at bounding box center [1040, 300] width 200 height 247
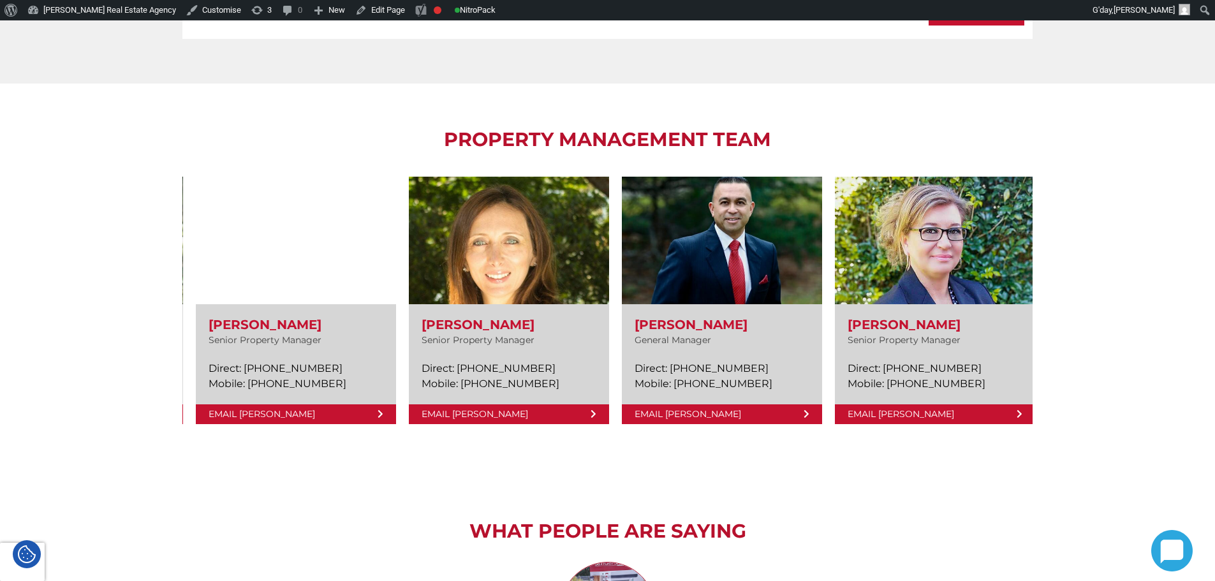
drag, startPoint x: 338, startPoint y: 309, endPoint x: 855, endPoint y: 345, distance: 518.5
click at [855, 345] on div "Amela Sowinski Senior Property Manager Direct: (02) 9330 6826 Mobile: 0499 757 …" at bounding box center [1147, 300] width 2769 height 260
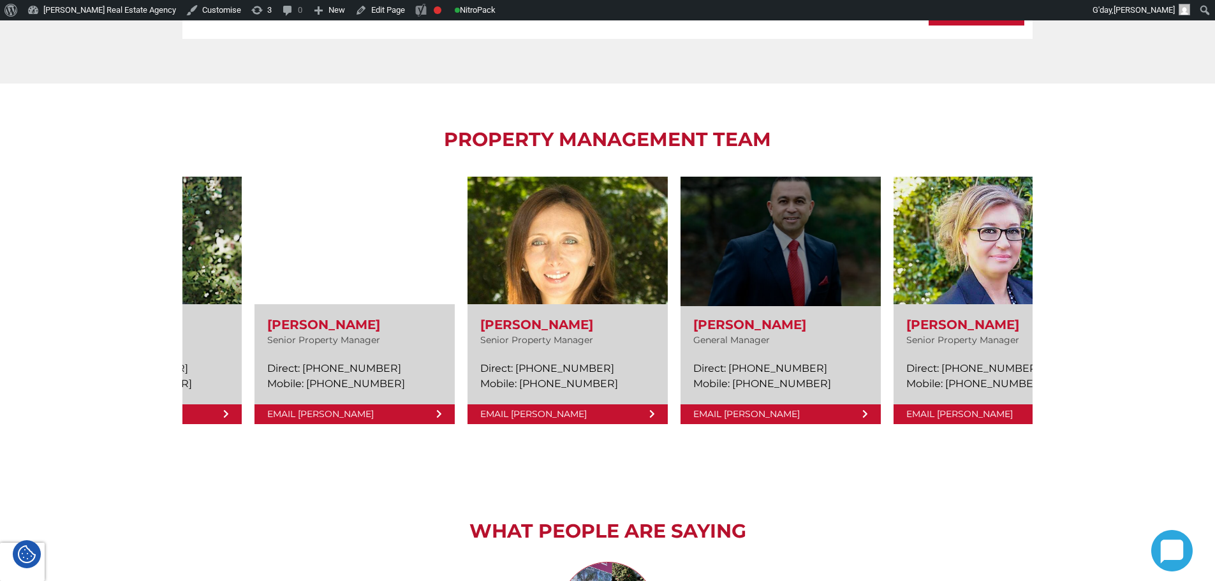
drag, startPoint x: 251, startPoint y: 329, endPoint x: 733, endPoint y: 353, distance: 482.0
click at [733, 353] on link at bounding box center [780, 300] width 200 height 247
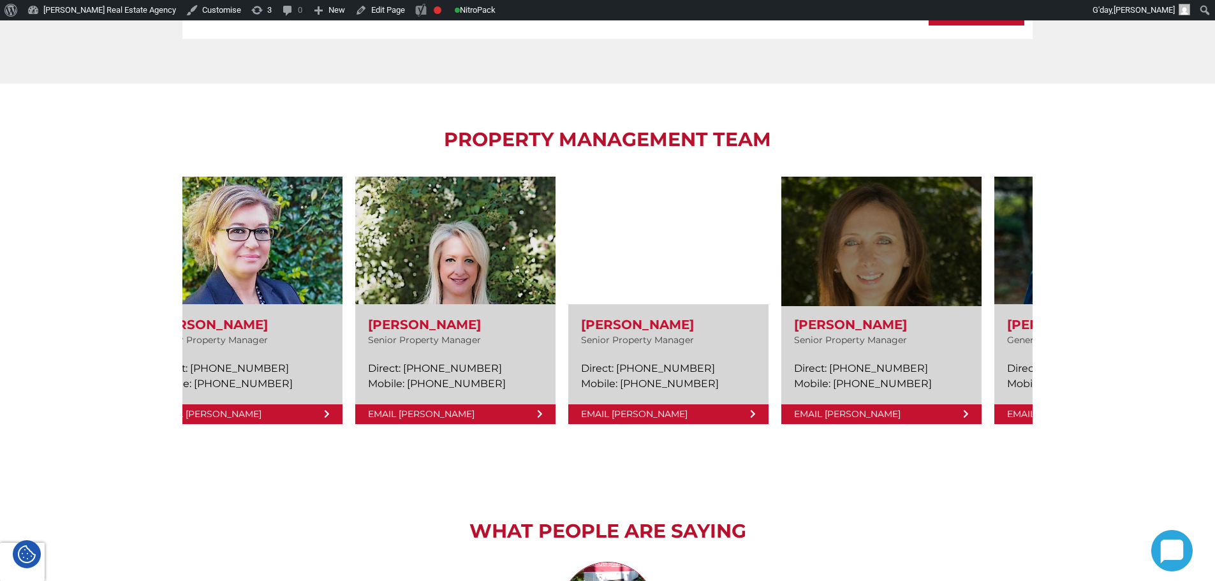
drag, startPoint x: 266, startPoint y: 332, endPoint x: 853, endPoint y: 351, distance: 587.6
click at [853, 351] on link at bounding box center [881, 300] width 200 height 247
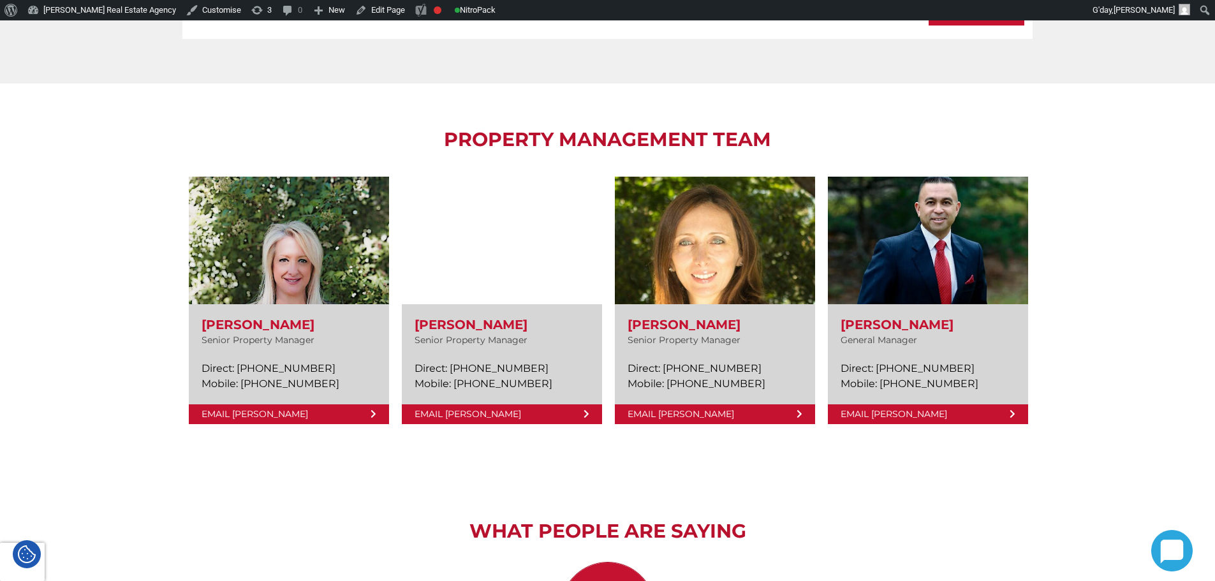
drag, startPoint x: 294, startPoint y: 324, endPoint x: 1120, endPoint y: 366, distance: 827.5
click at [1120, 366] on div "PROPERTY MANAGEMENT TEAM Amela Sowinski Senior Property Manager Direct: (02) 93…" at bounding box center [607, 280] width 1215 height 392
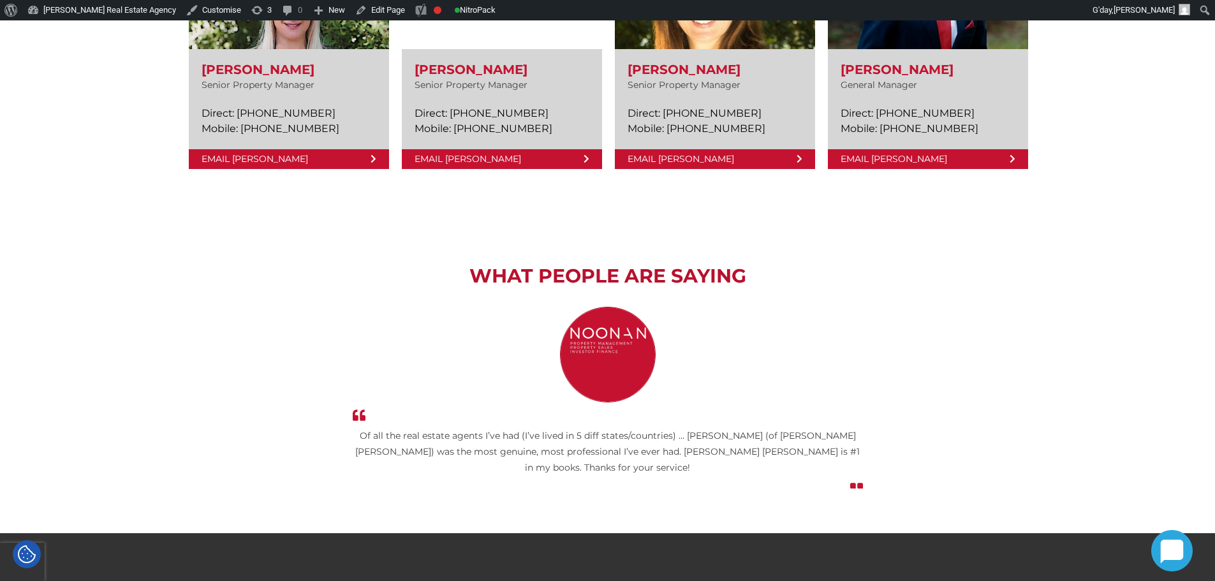
scroll to position [2476, 0]
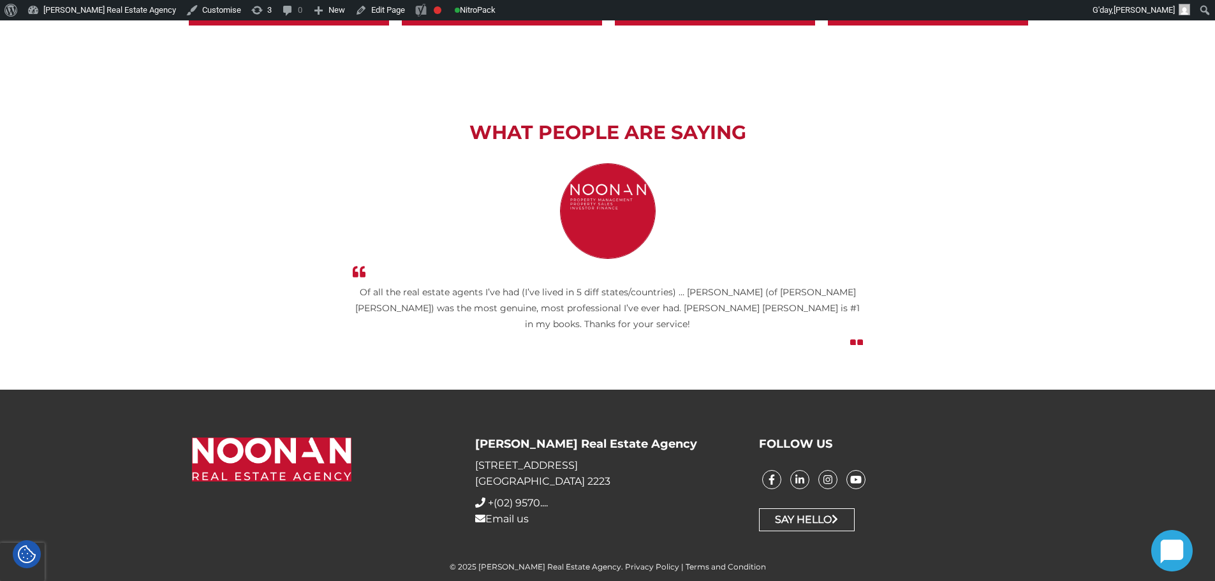
click at [412, 382] on div "What People are Saying Thank you, Kaylene & Ian for a job well done. All your g…" at bounding box center [607, 233] width 850 height 313
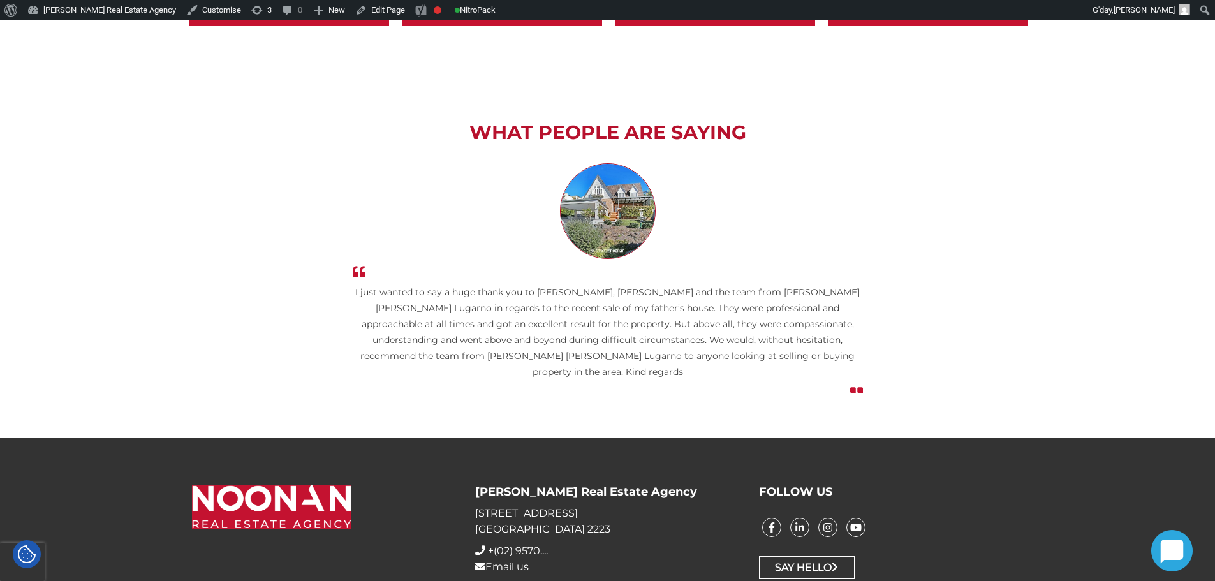
click at [219, 335] on li "I just wanted to say a huge thank you to Kaylene, Ian and the team from Sanders…" at bounding box center [607, 286] width 850 height 246
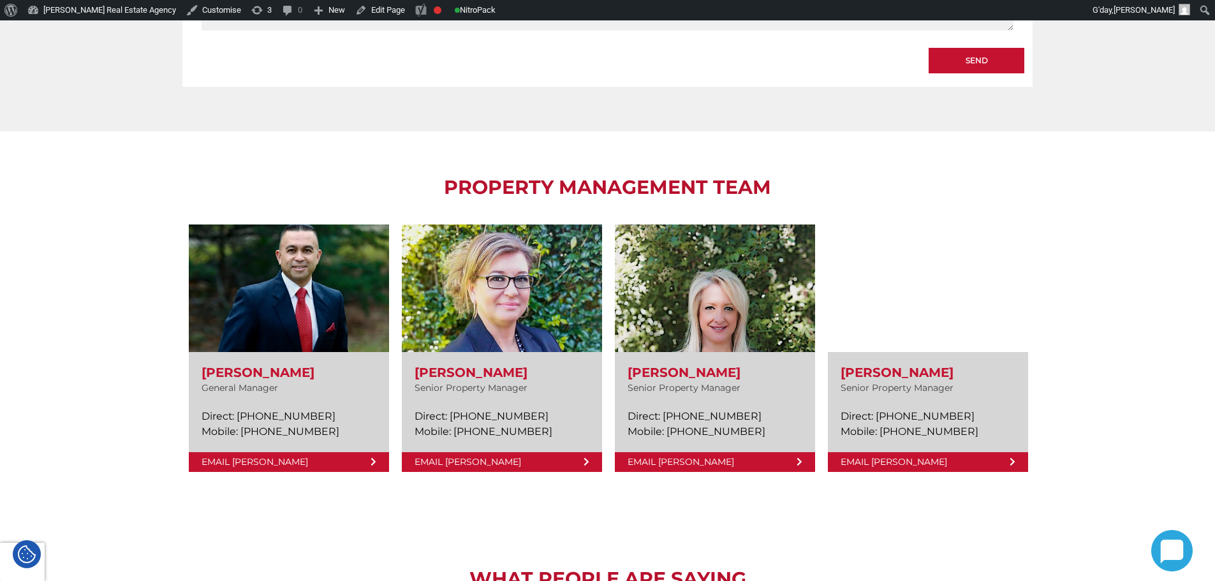
scroll to position [1711, 0]
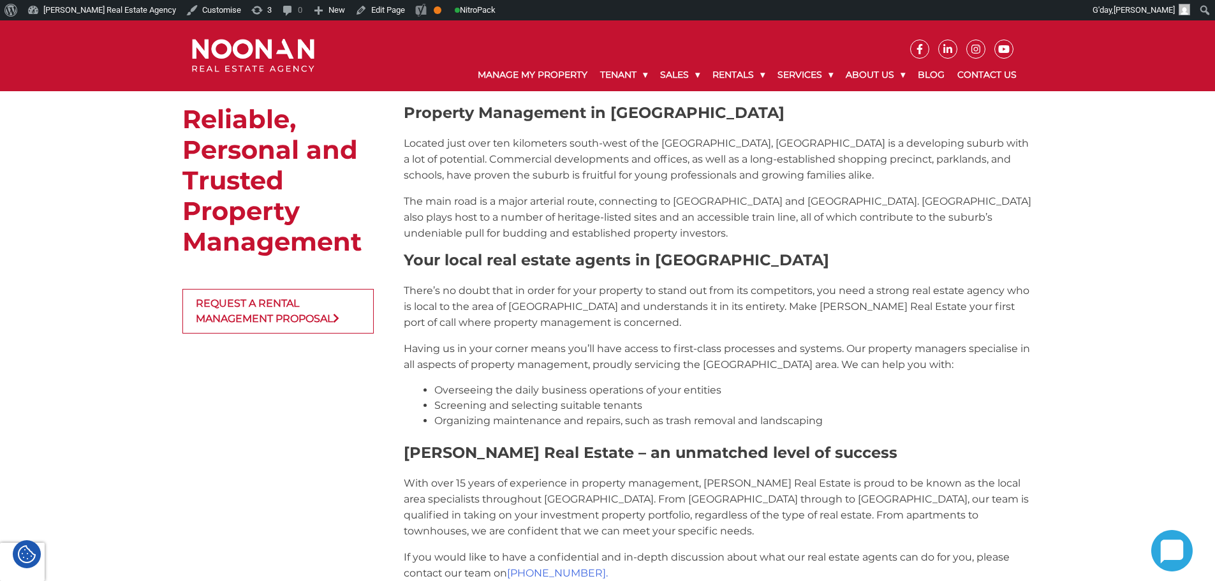
scroll to position [1436, 0]
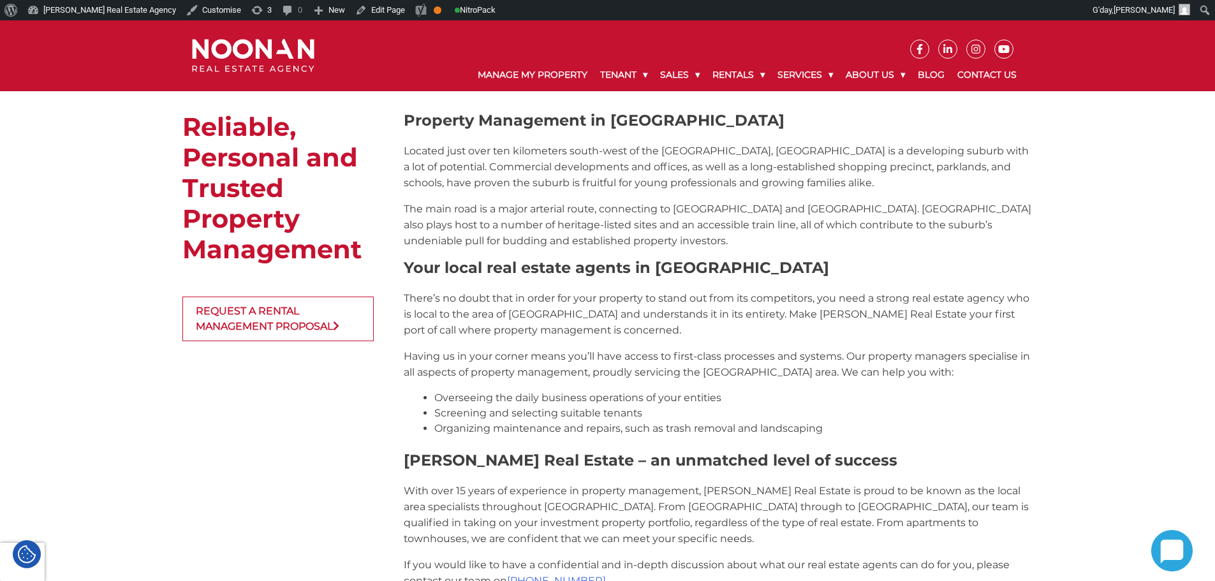
click at [325, 324] on link "Request a rental management proposal" at bounding box center [277, 319] width 191 height 45
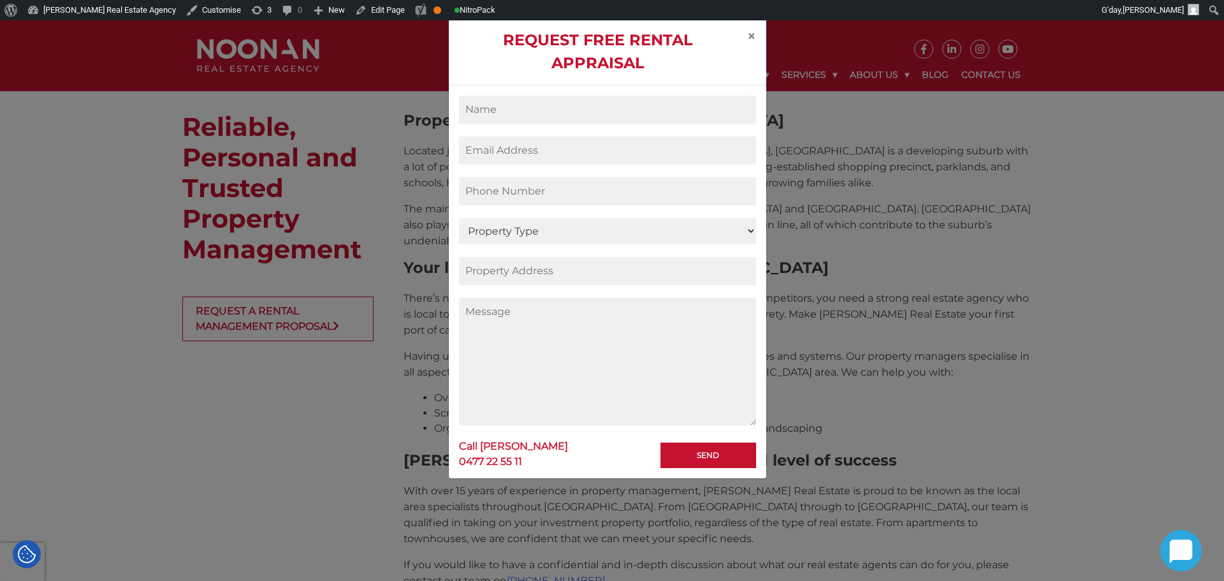
click at [562, 108] on input "Contact form" at bounding box center [607, 110] width 297 height 28
click at [497, 152] on input "Contact form" at bounding box center [607, 150] width 297 height 28
click at [525, 84] on div "Request Free Rental Appraisal ×" at bounding box center [608, 51] width 318 height 67
click at [567, 241] on select "Property Type Residential Commercial" at bounding box center [607, 231] width 297 height 26
click at [582, 212] on p "Contact form" at bounding box center [607, 197] width 297 height 41
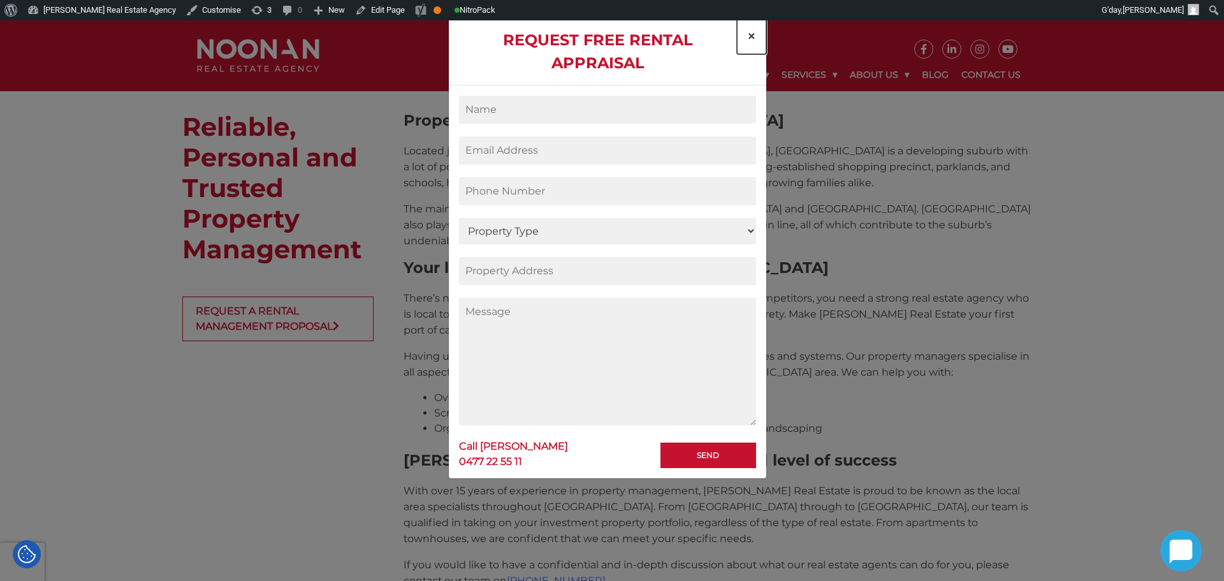
click at [752, 36] on span "×" at bounding box center [751, 36] width 9 height 18
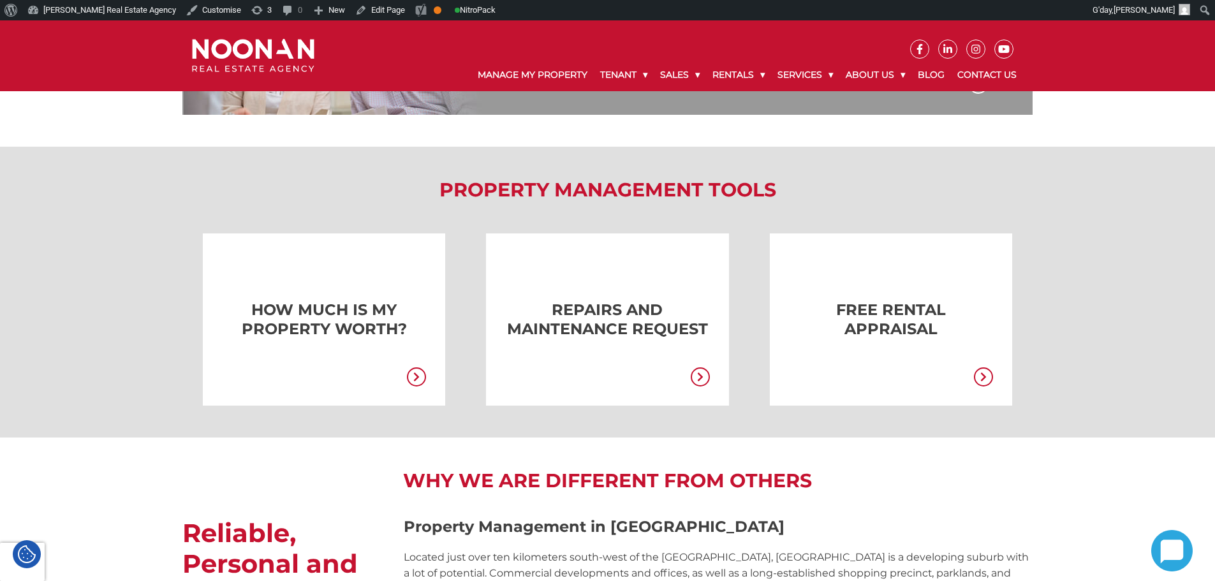
scroll to position [926, 0]
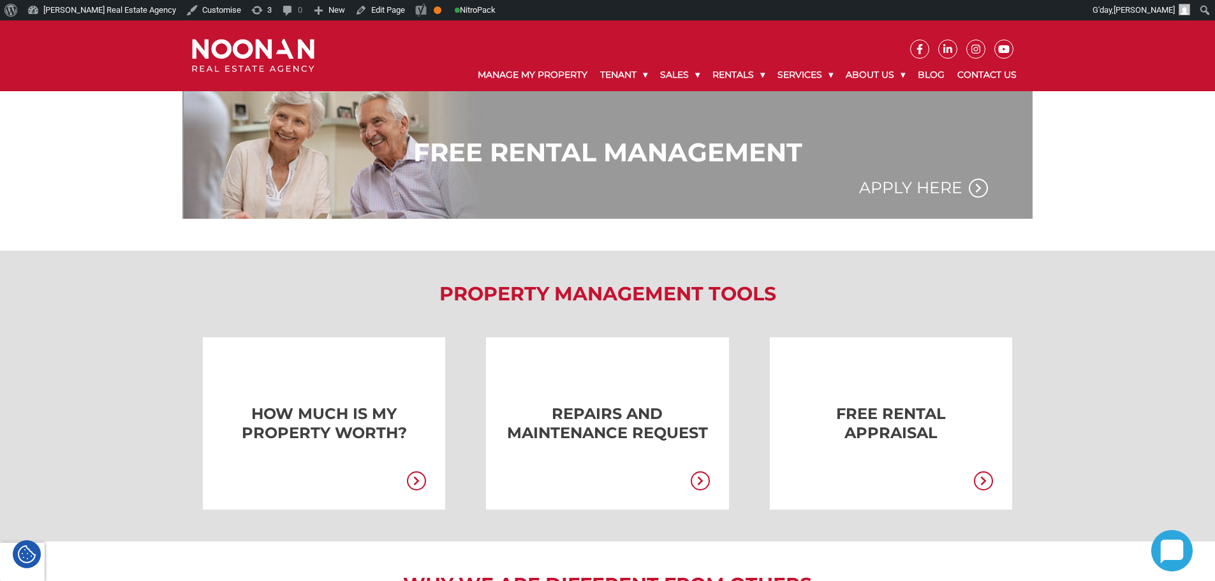
click at [459, 277] on div "PROPERTY MANAGEMENT TOOLS HOW MUCH IS MY PROPERTY WORTH? REPAIRS AND MAINTENANC…" at bounding box center [607, 396] width 1215 height 291
drag, startPoint x: 437, startPoint y: 284, endPoint x: 754, endPoint y: 281, distance: 317.6
click at [754, 281] on div "PROPERTY MANAGEMENT TOOLS HOW MUCH IS MY PROPERTY WORTH? REPAIRS AND MAINTENANC…" at bounding box center [607, 396] width 1215 height 291
click at [788, 283] on h2 "PROPERTY MANAGEMENT TOOLS" at bounding box center [607, 294] width 850 height 23
drag, startPoint x: 788, startPoint y: 283, endPoint x: 490, endPoint y: 272, distance: 297.3
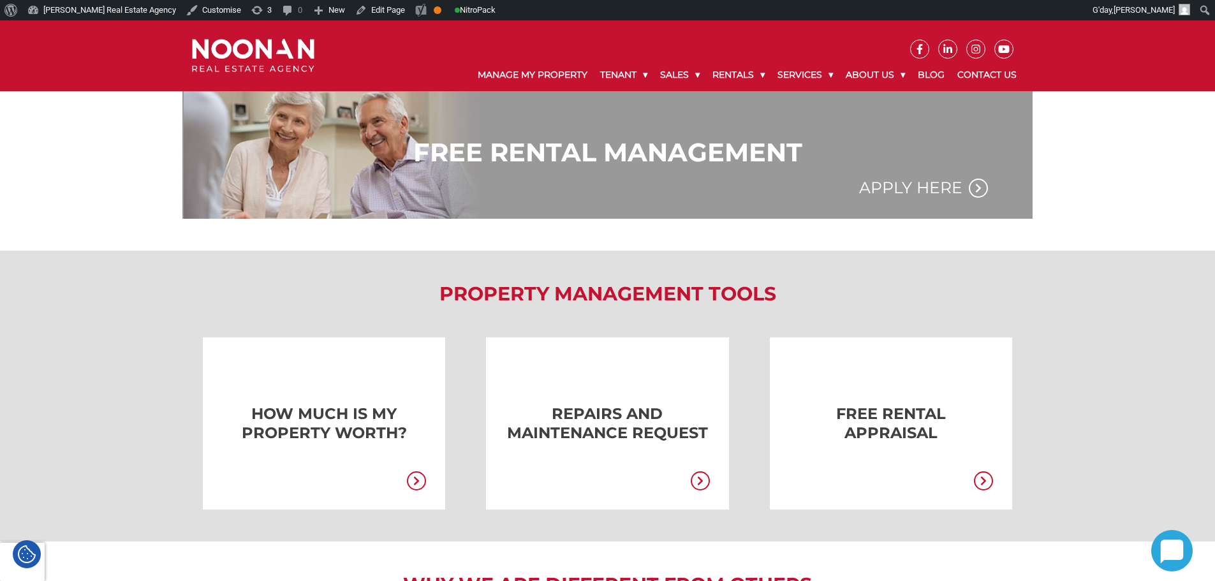
click at [490, 272] on div "PROPERTY MANAGEMENT TOOLS HOW MUCH IS MY PROPERTY WORTH? REPAIRS AND MAINTENANC…" at bounding box center [607, 396] width 1215 height 291
click at [538, 309] on div "PROPERTY MANAGEMENT TOOLS HOW MUCH IS MY PROPERTY WORTH? REPAIRS AND MAINTENANC…" at bounding box center [607, 396] width 850 height 227
click at [126, 251] on div "PROPERTY MANAGEMENT TOOLS HOW MUCH IS MY PROPERTY WORTH? REPAIRS AND MAINTENANC…" at bounding box center [607, 396] width 1215 height 291
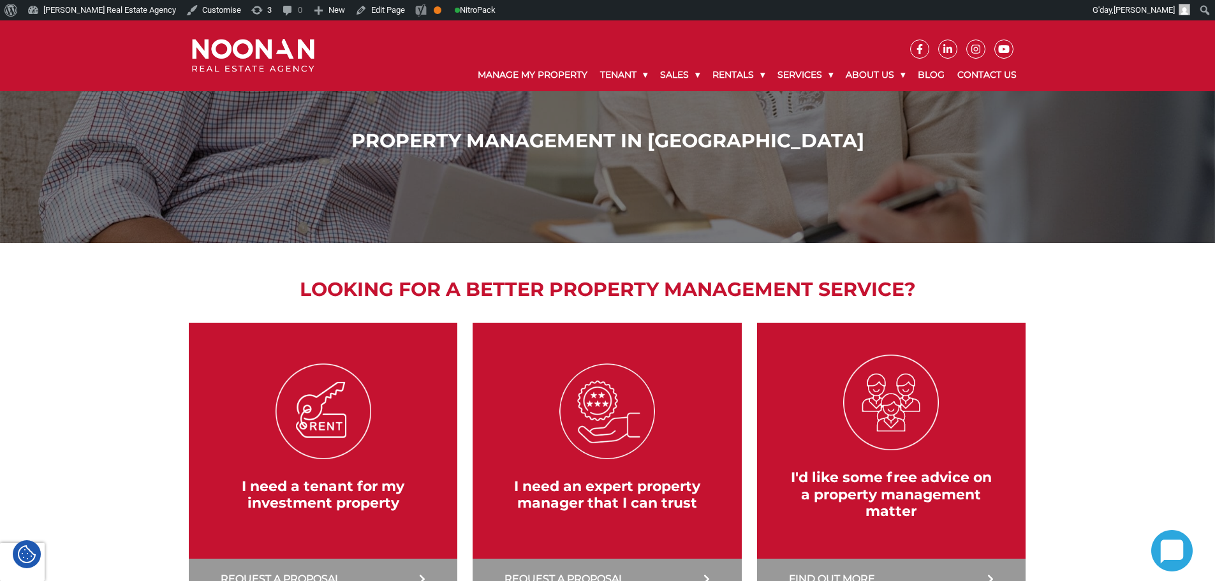
scroll to position [64, 0]
